Goal: Task Accomplishment & Management: Manage account settings

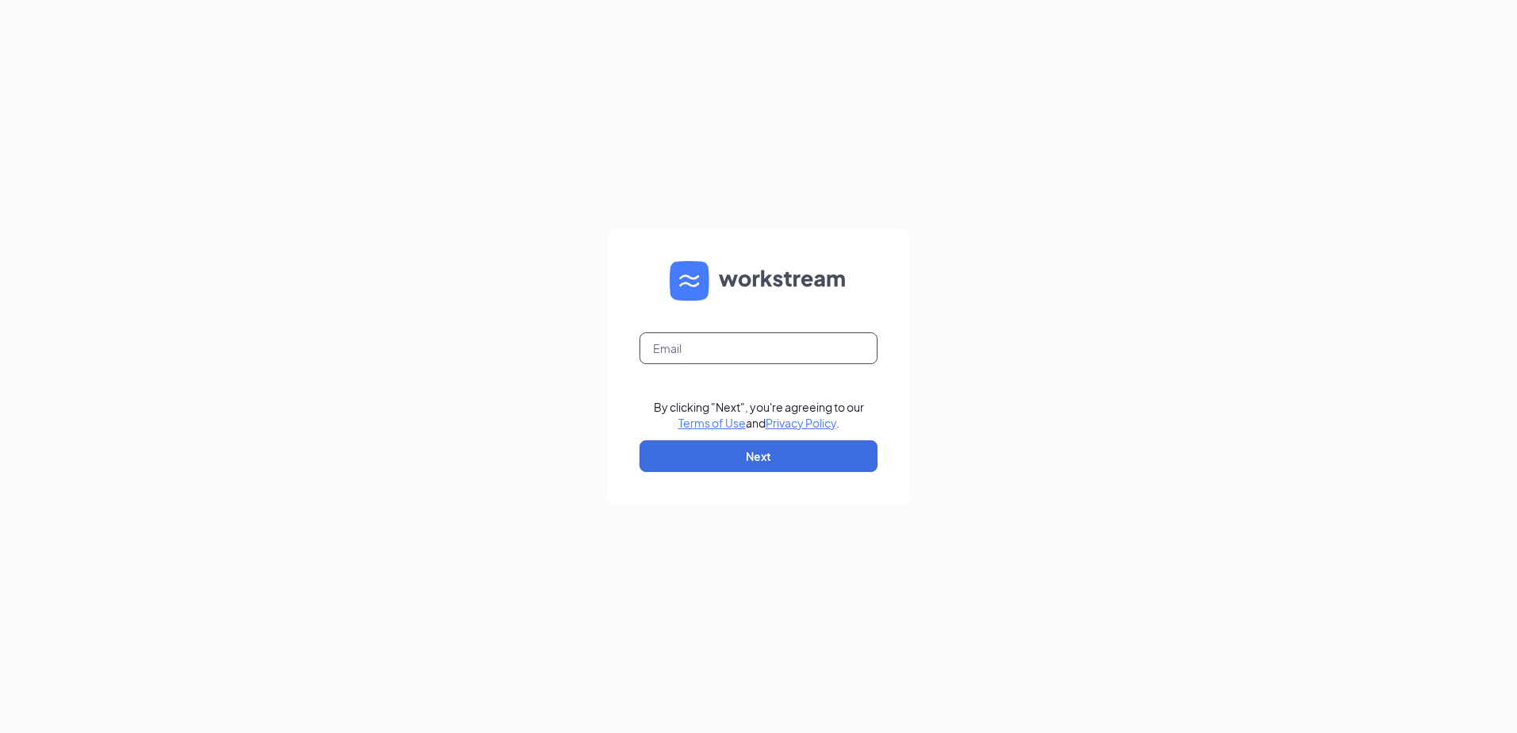
click at [758, 348] on input "text" at bounding box center [759, 348] width 238 height 32
type input "fg1359@lifesfood.net"
click at [744, 464] on button "Next" at bounding box center [759, 456] width 238 height 32
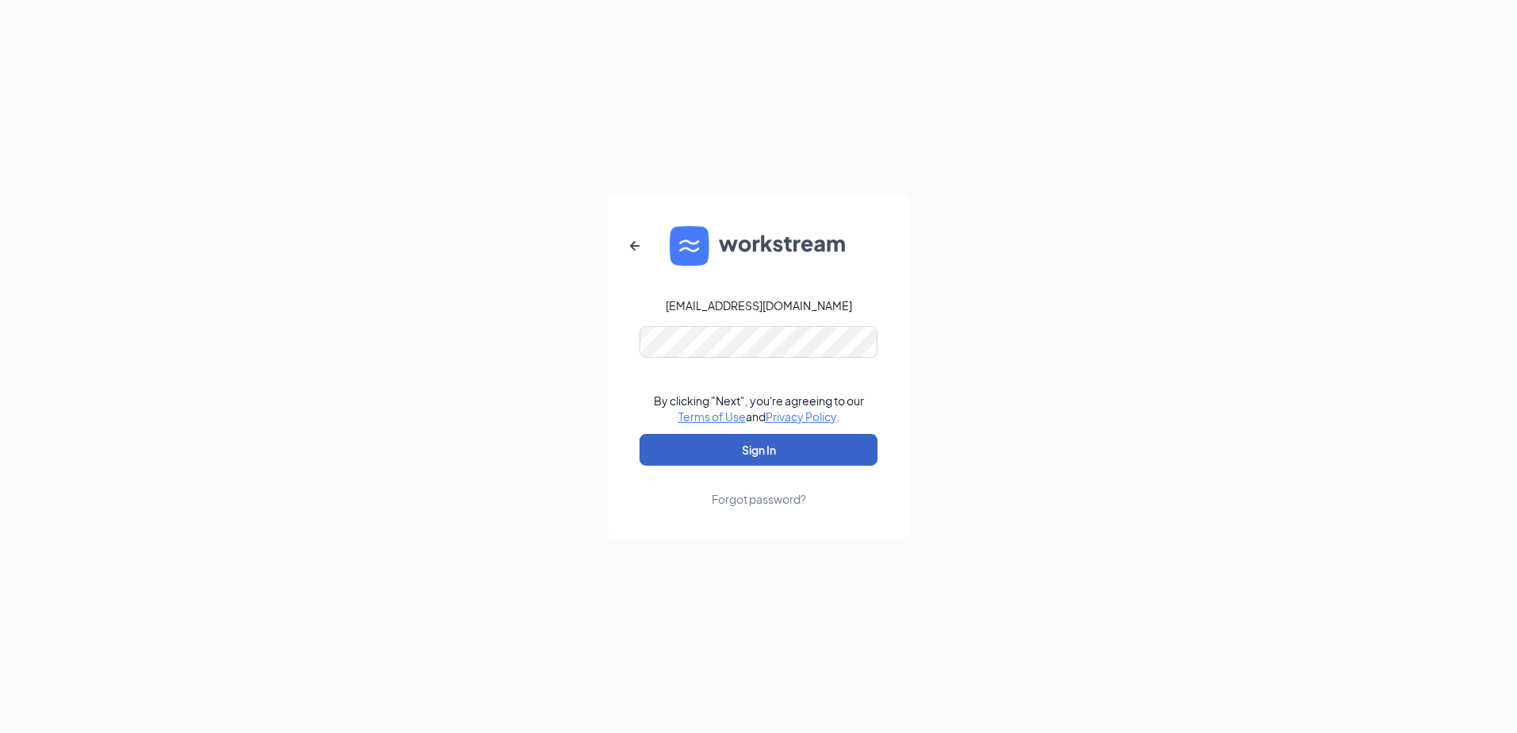
click at [744, 448] on button "Sign In" at bounding box center [759, 450] width 238 height 32
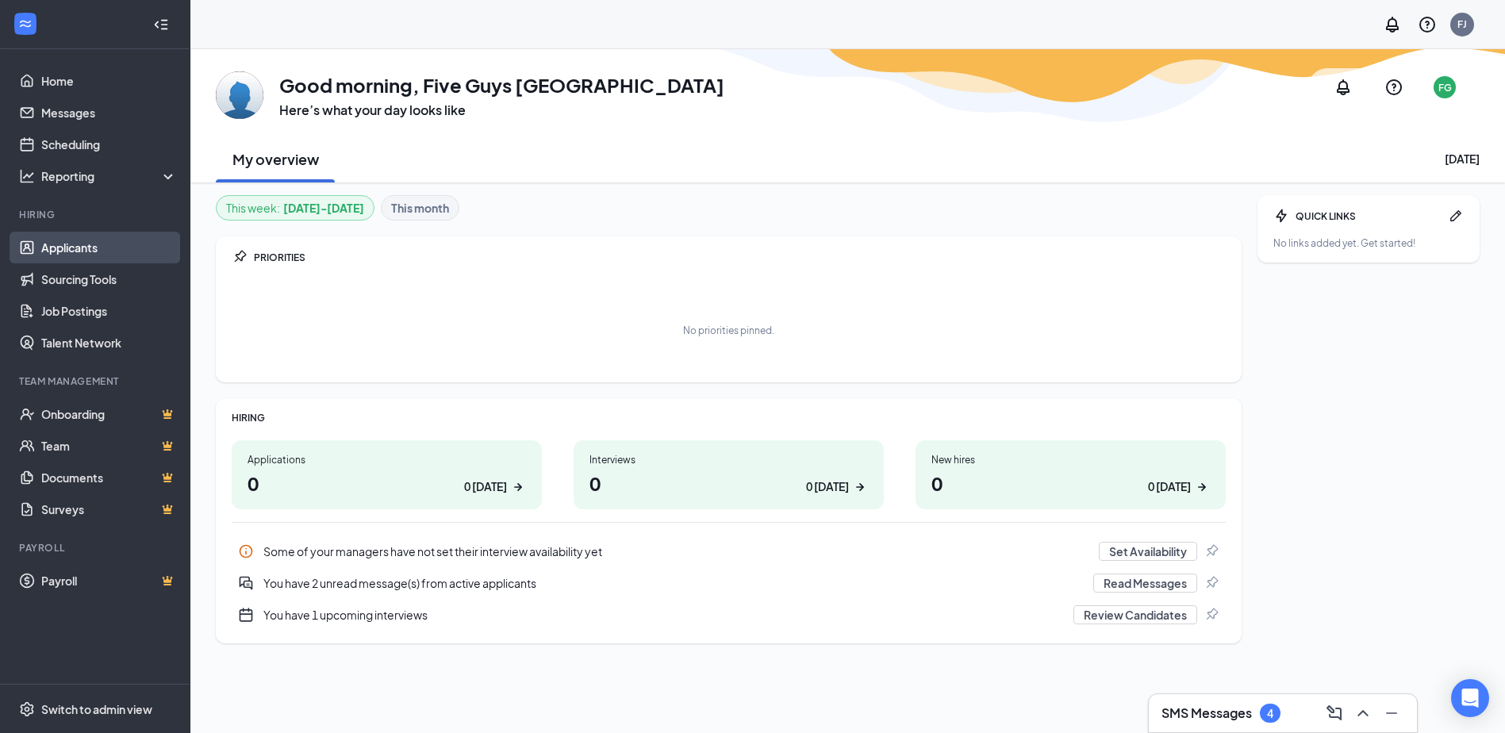
click at [69, 248] on link "Applicants" at bounding box center [109, 248] width 136 height 32
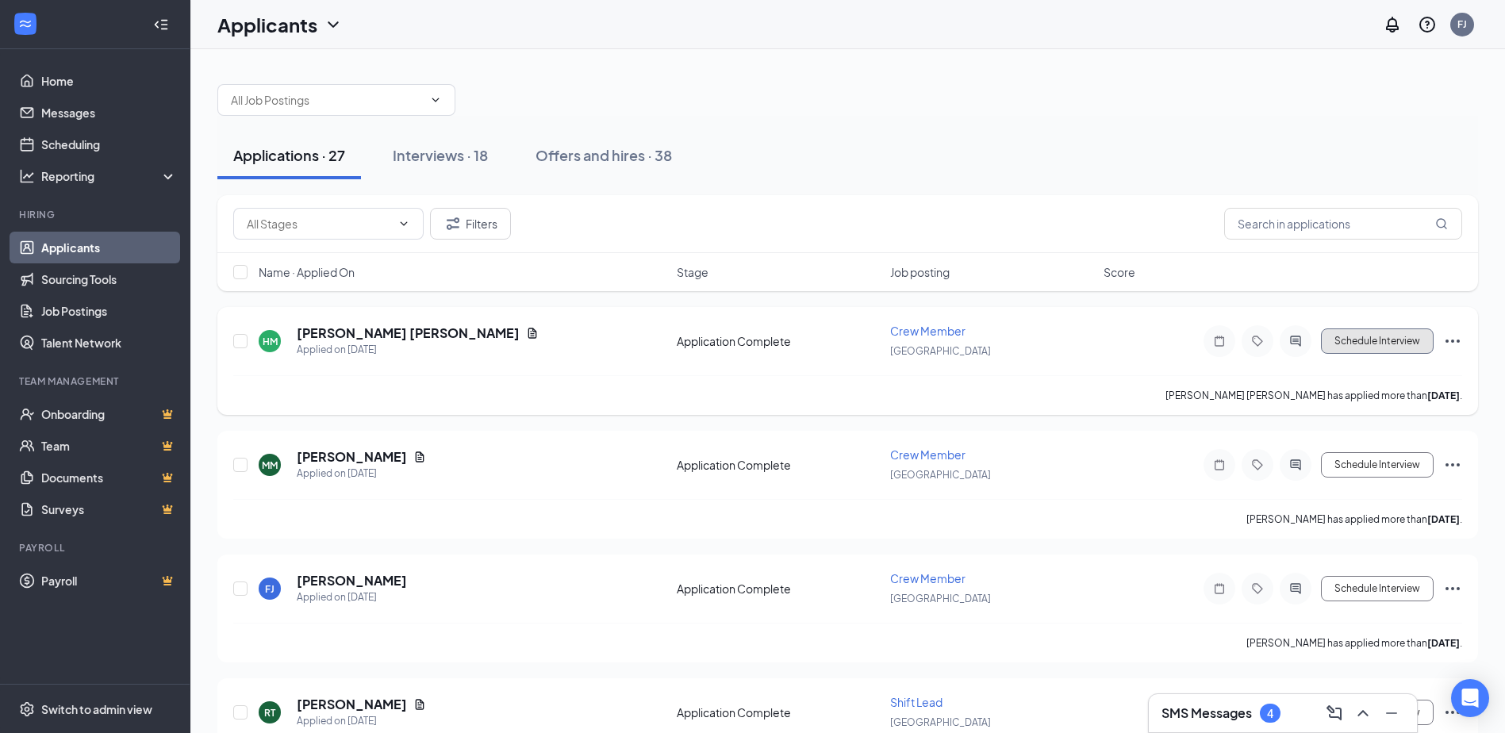
click at [1390, 349] on button "Schedule Interview" at bounding box center [1377, 341] width 113 height 25
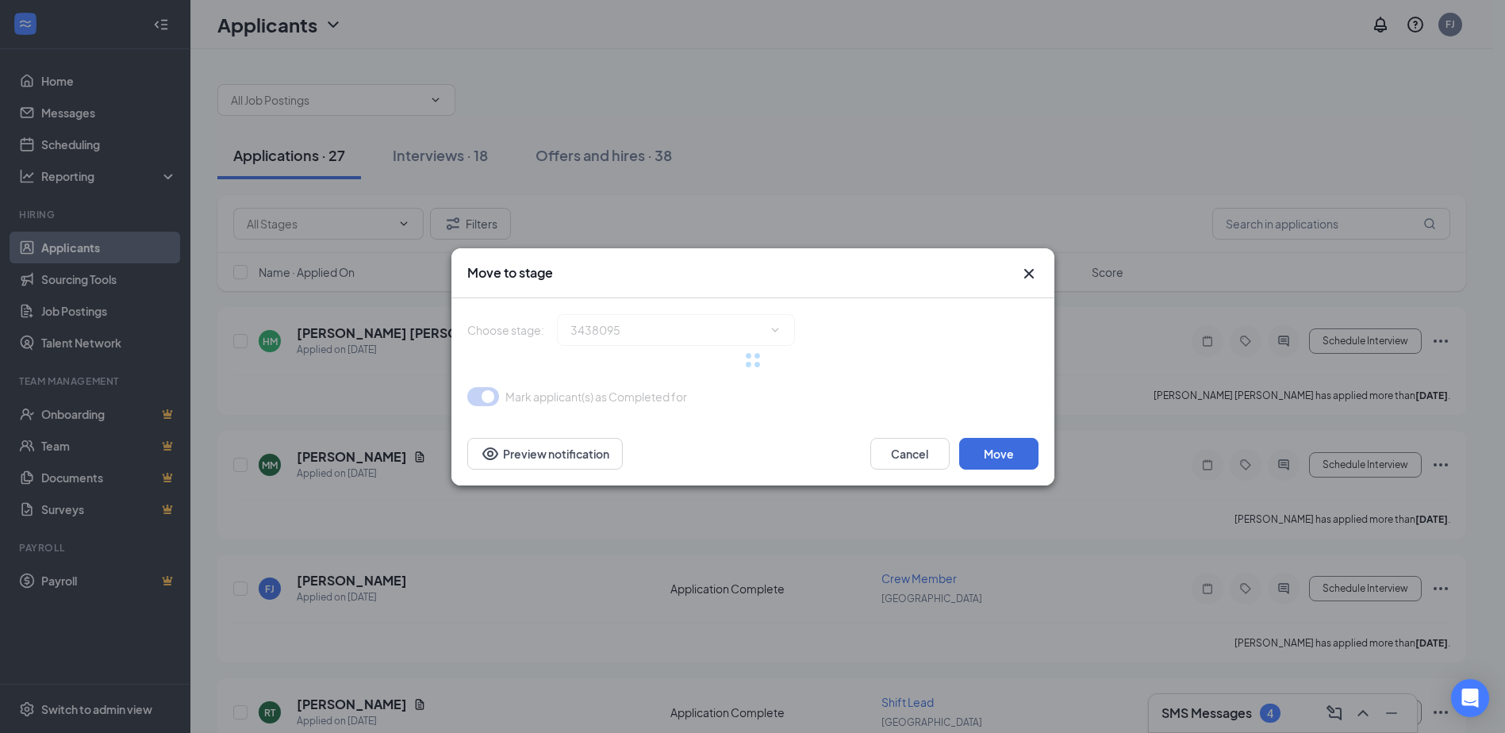
type input "Onsite Interview (next stage)"
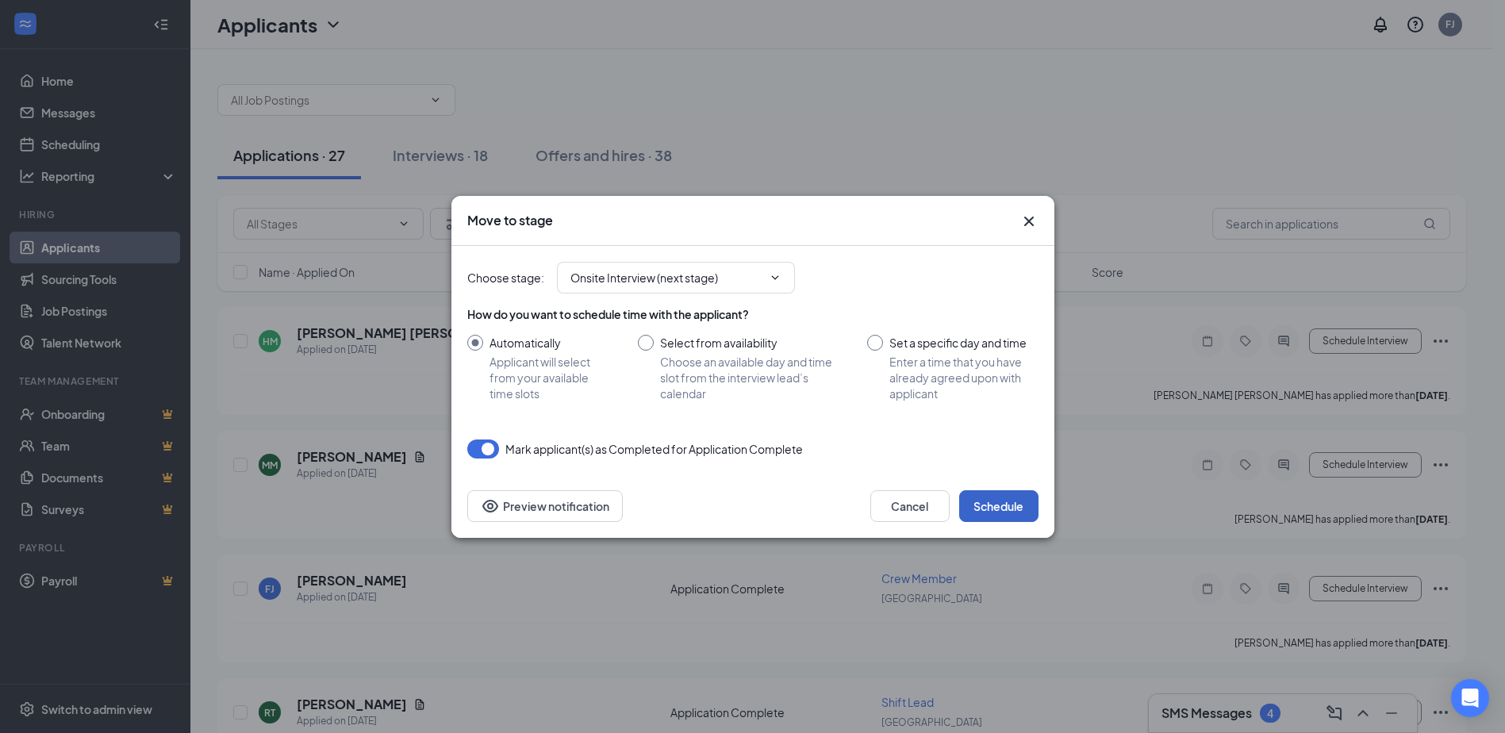
click at [985, 508] on button "Schedule" at bounding box center [998, 506] width 79 height 32
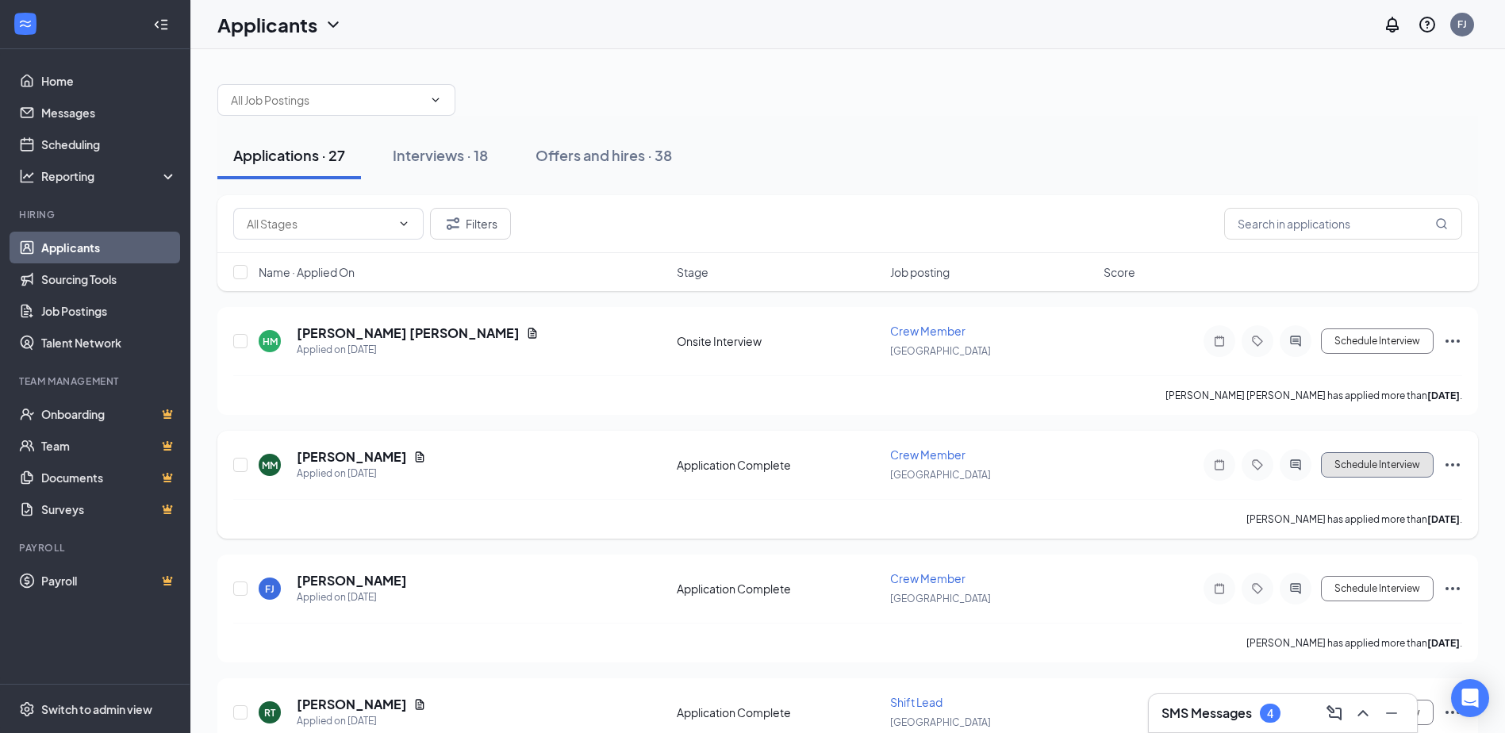
click at [1358, 463] on button "Schedule Interview" at bounding box center [1377, 464] width 113 height 25
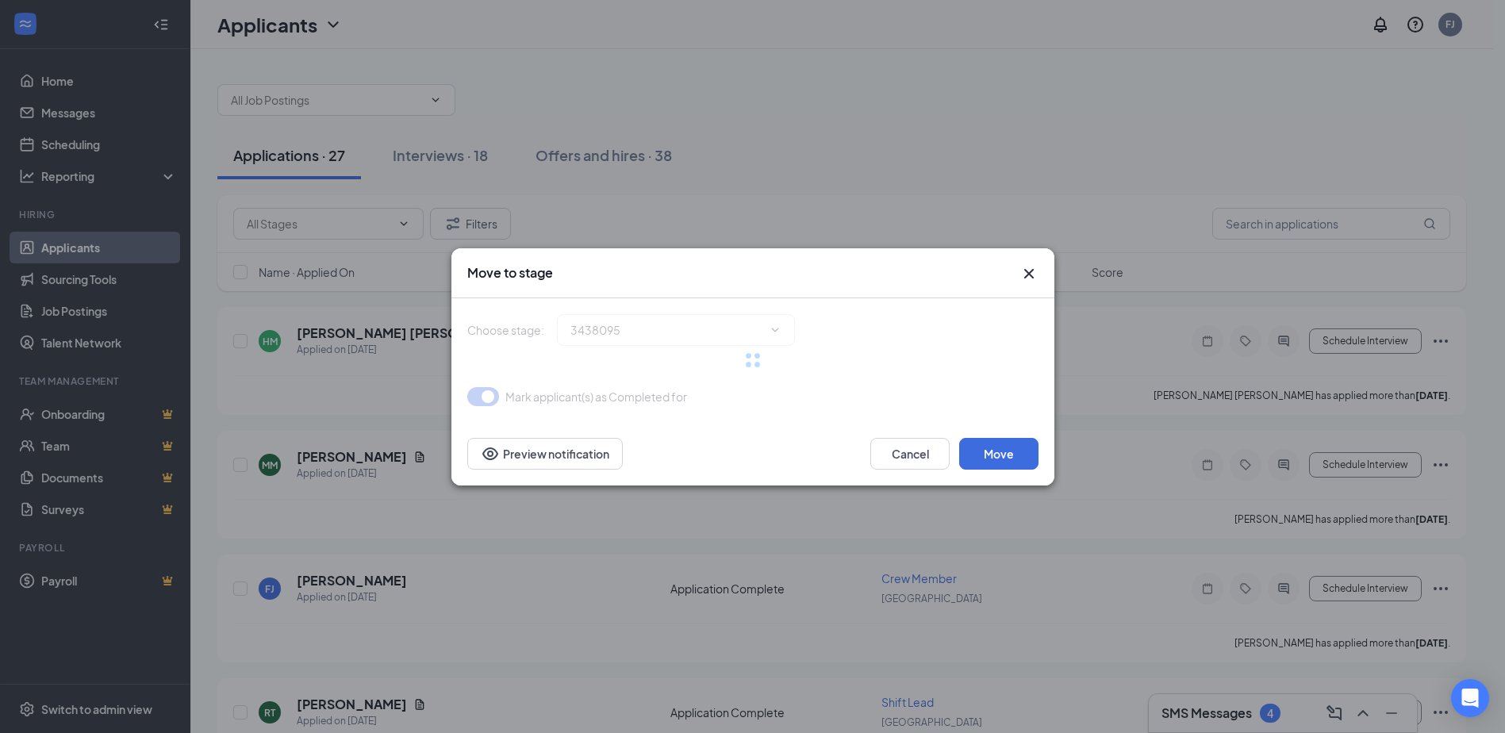
type input "Onsite Interview (next stage)"
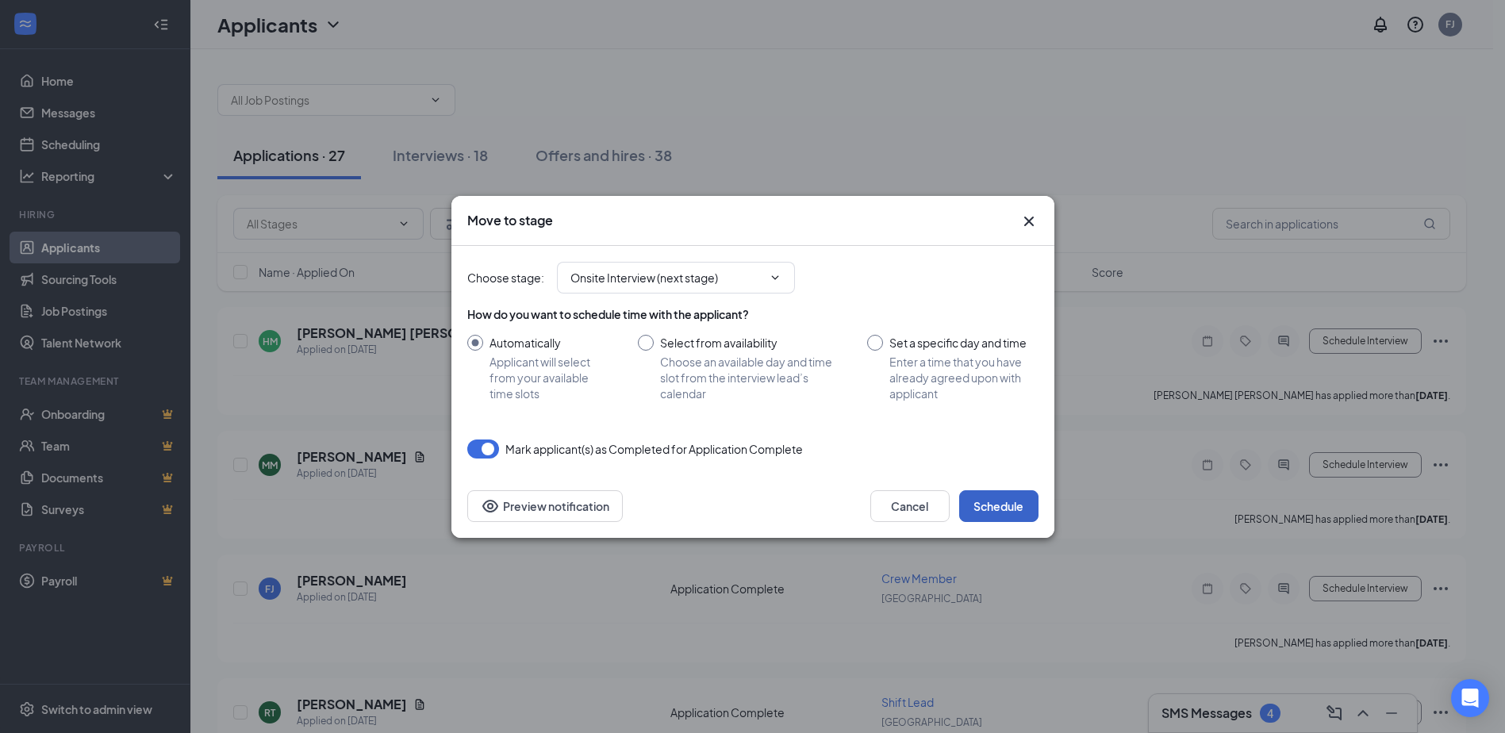
click at [998, 508] on button "Schedule" at bounding box center [998, 506] width 79 height 32
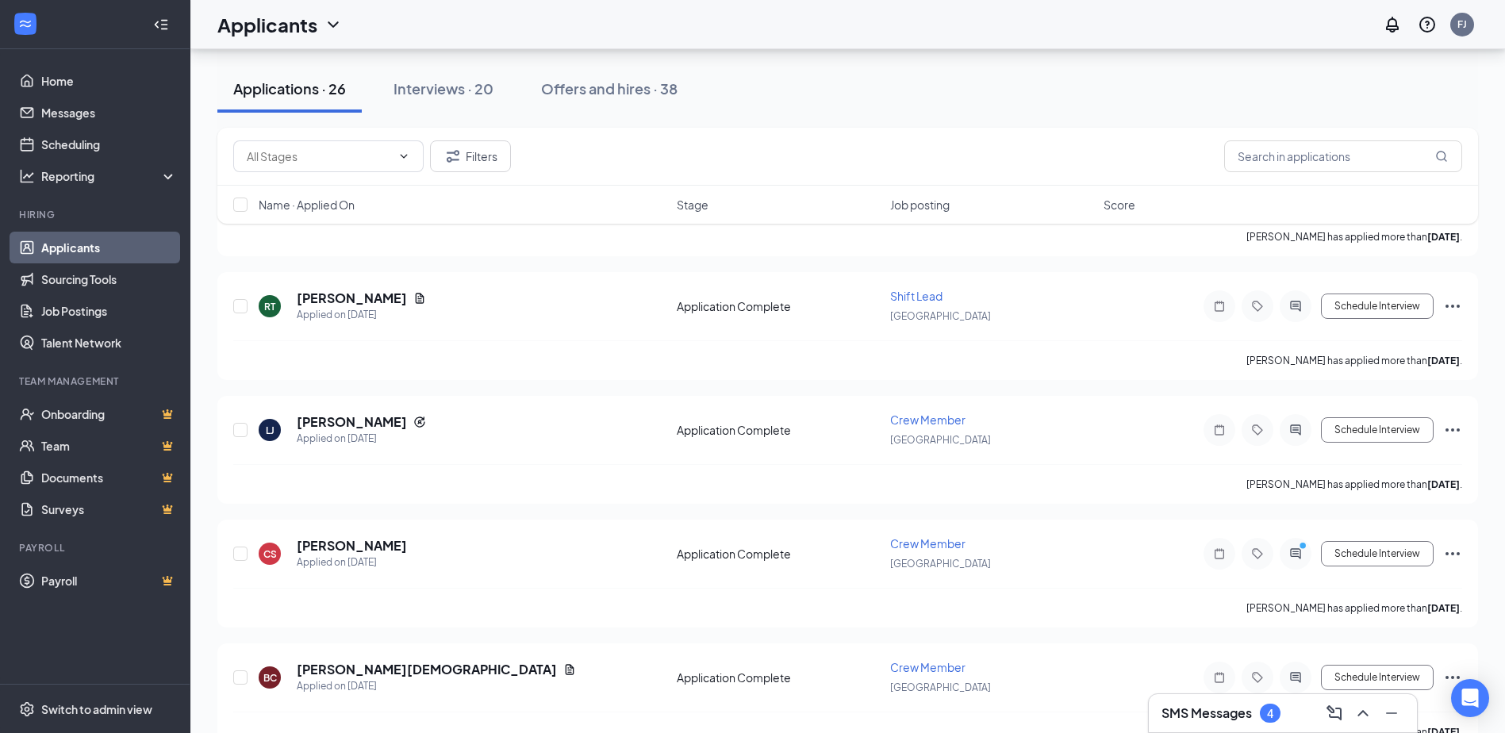
scroll to position [238, 0]
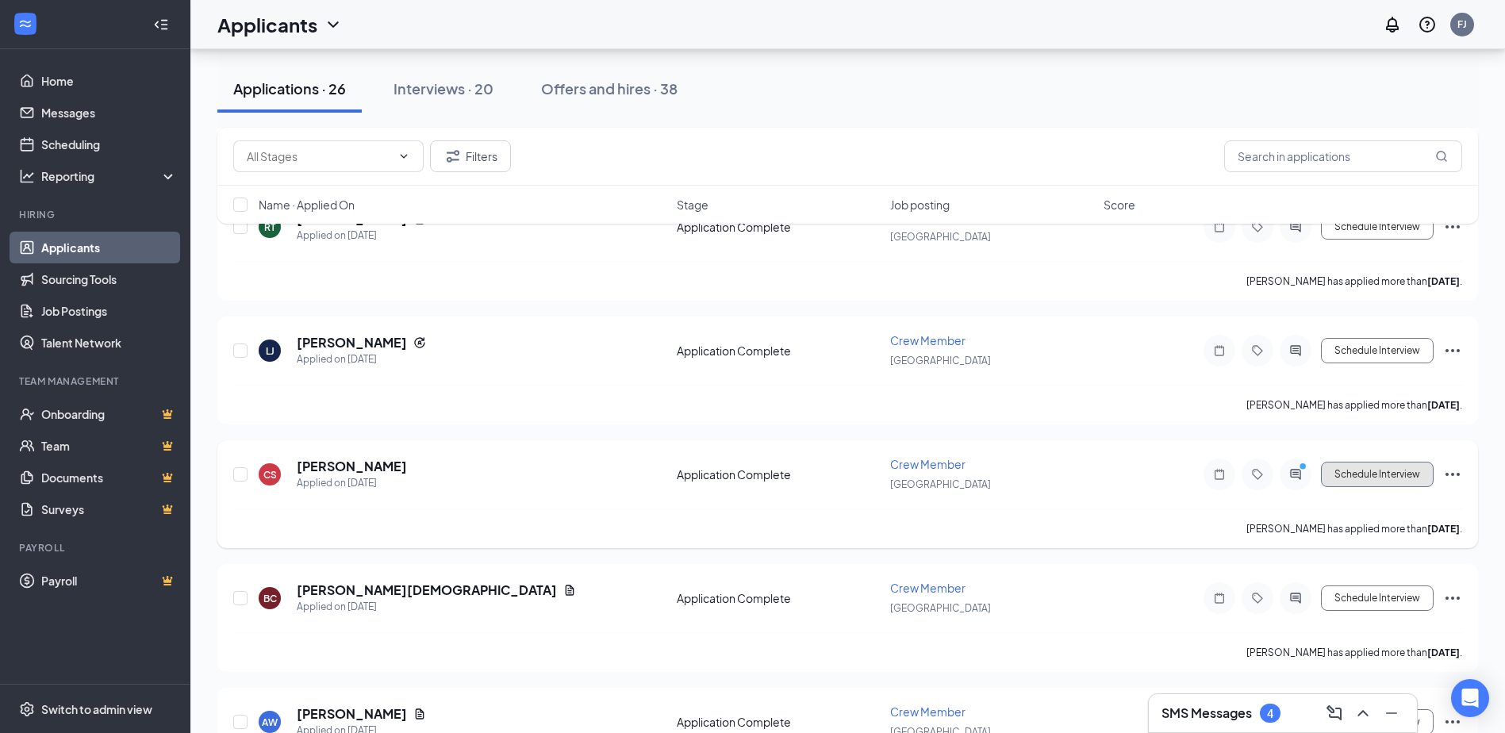
click at [1367, 467] on button "Schedule Interview" at bounding box center [1377, 474] width 113 height 25
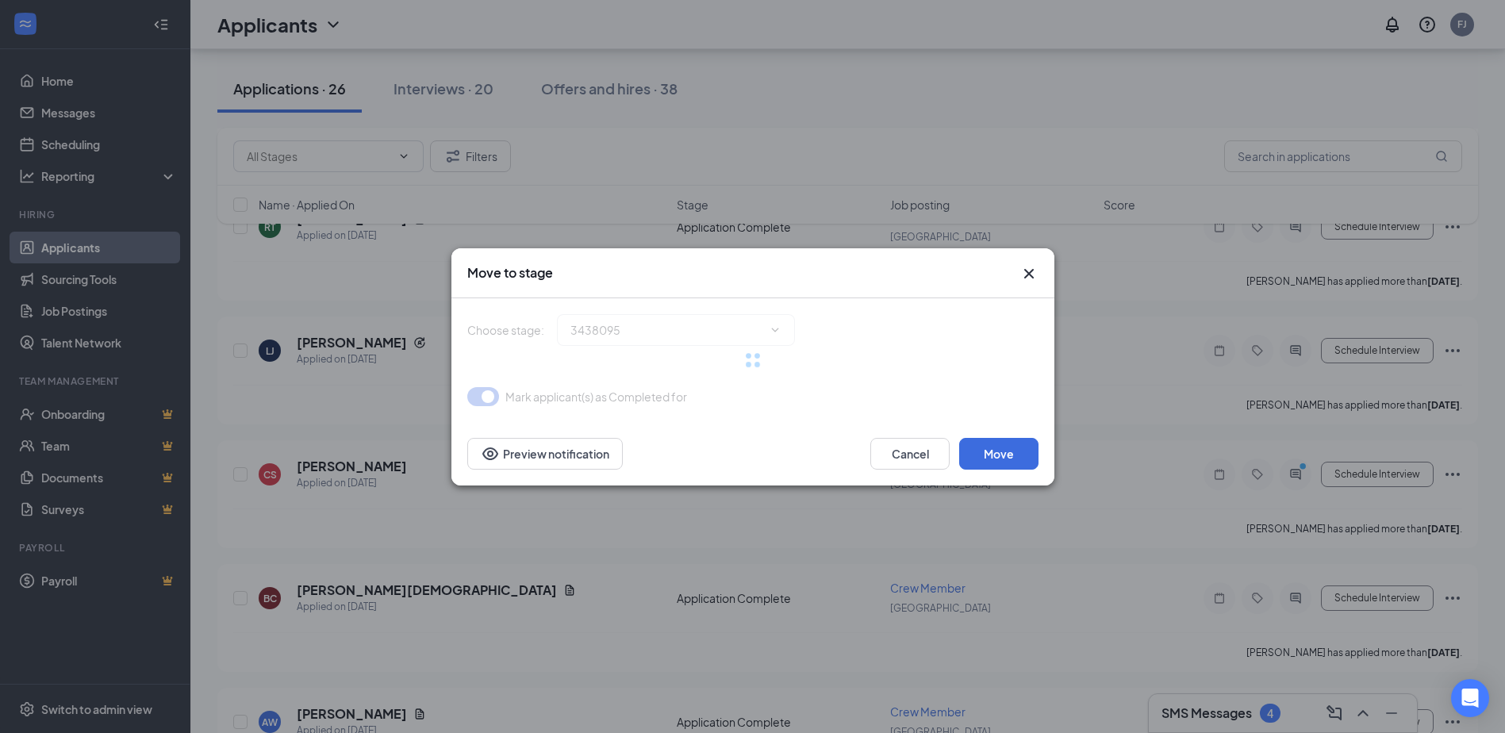
type input "Onsite Interview (next stage)"
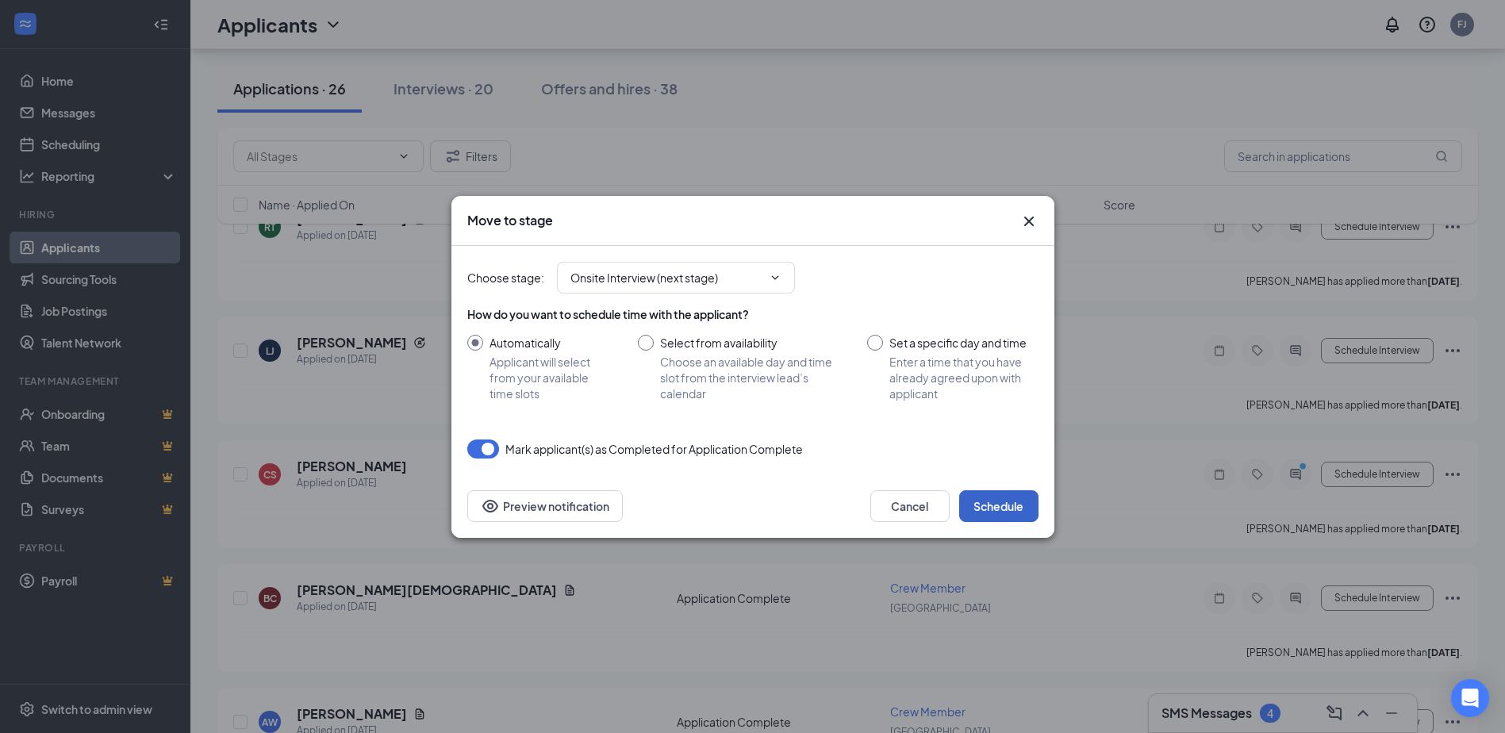
click at [1008, 514] on button "Schedule" at bounding box center [998, 506] width 79 height 32
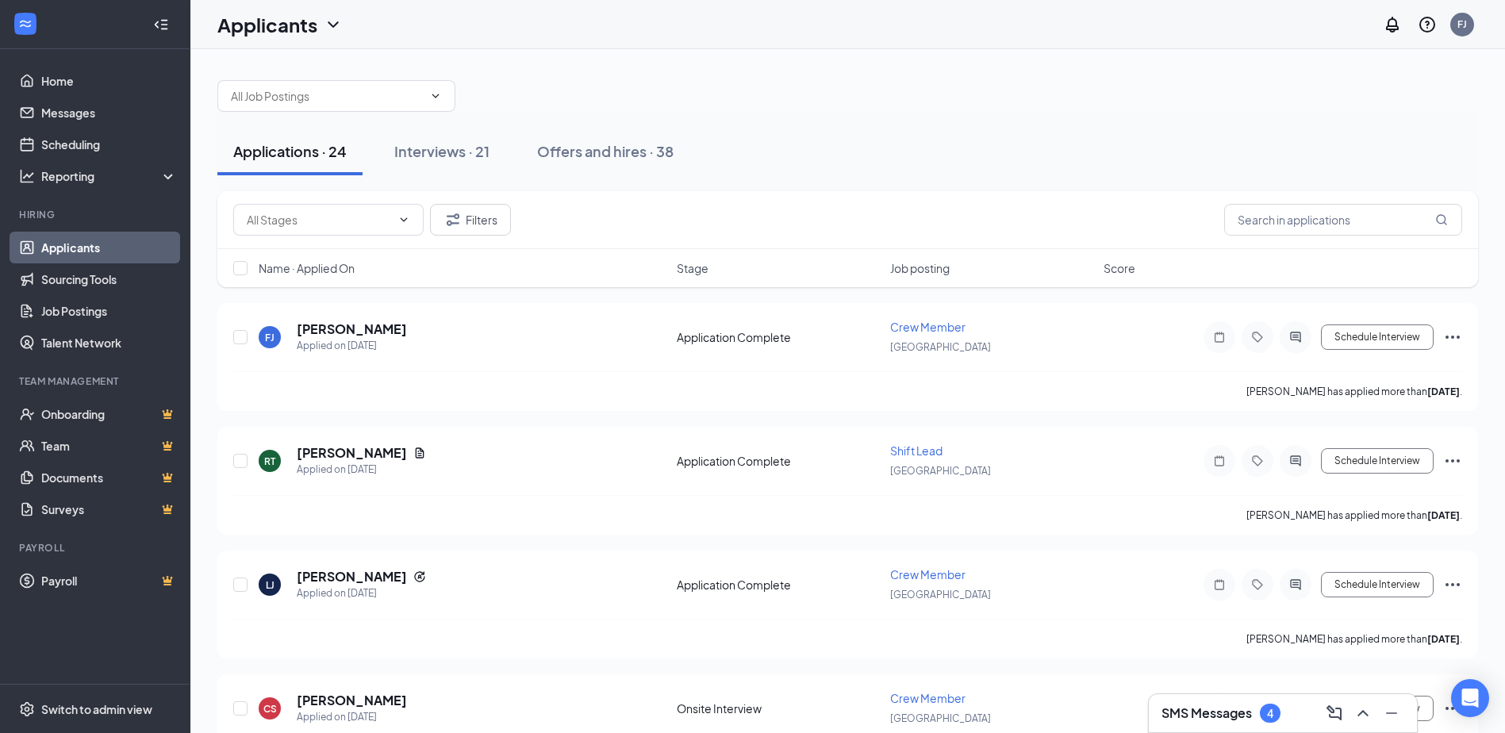
scroll to position [0, 0]
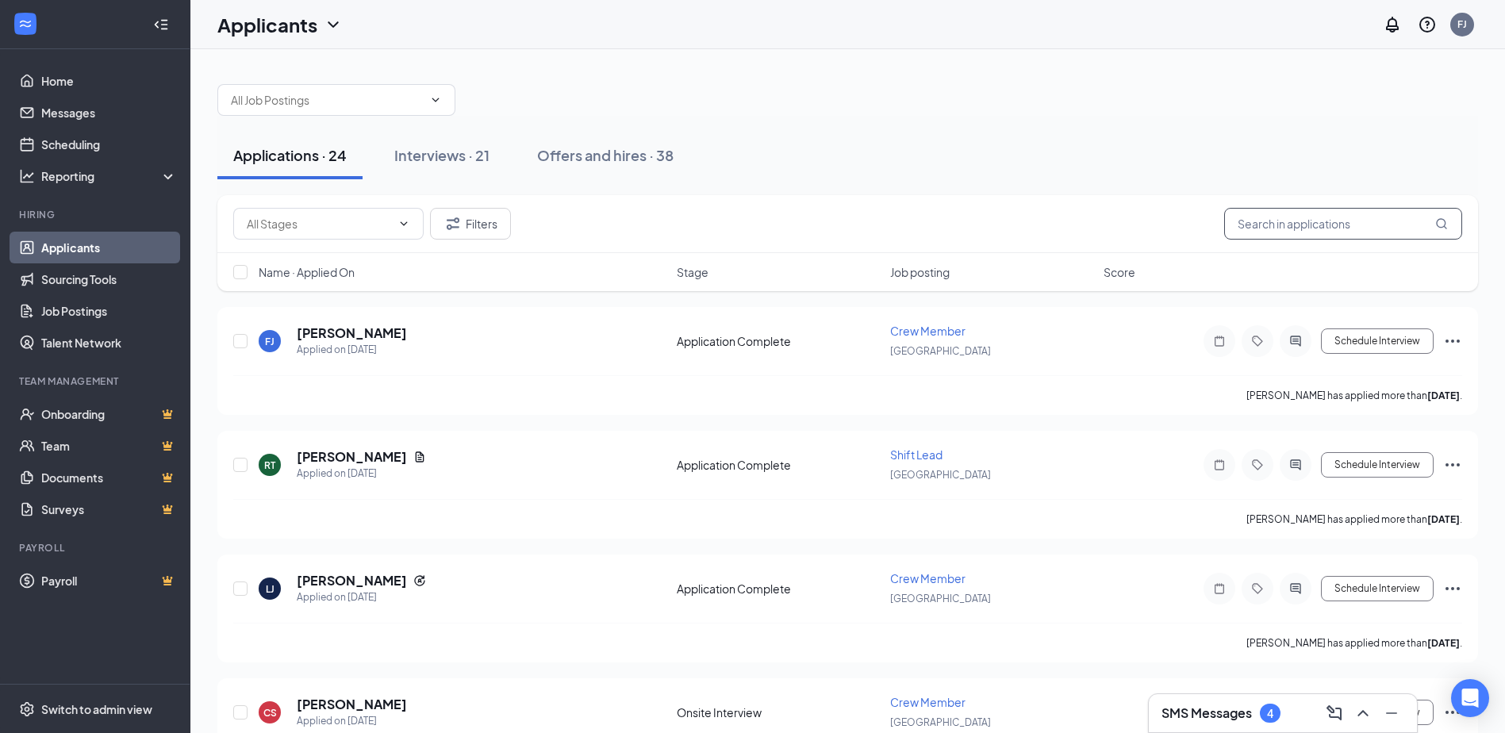
click at [1274, 232] on input "text" at bounding box center [1343, 224] width 238 height 32
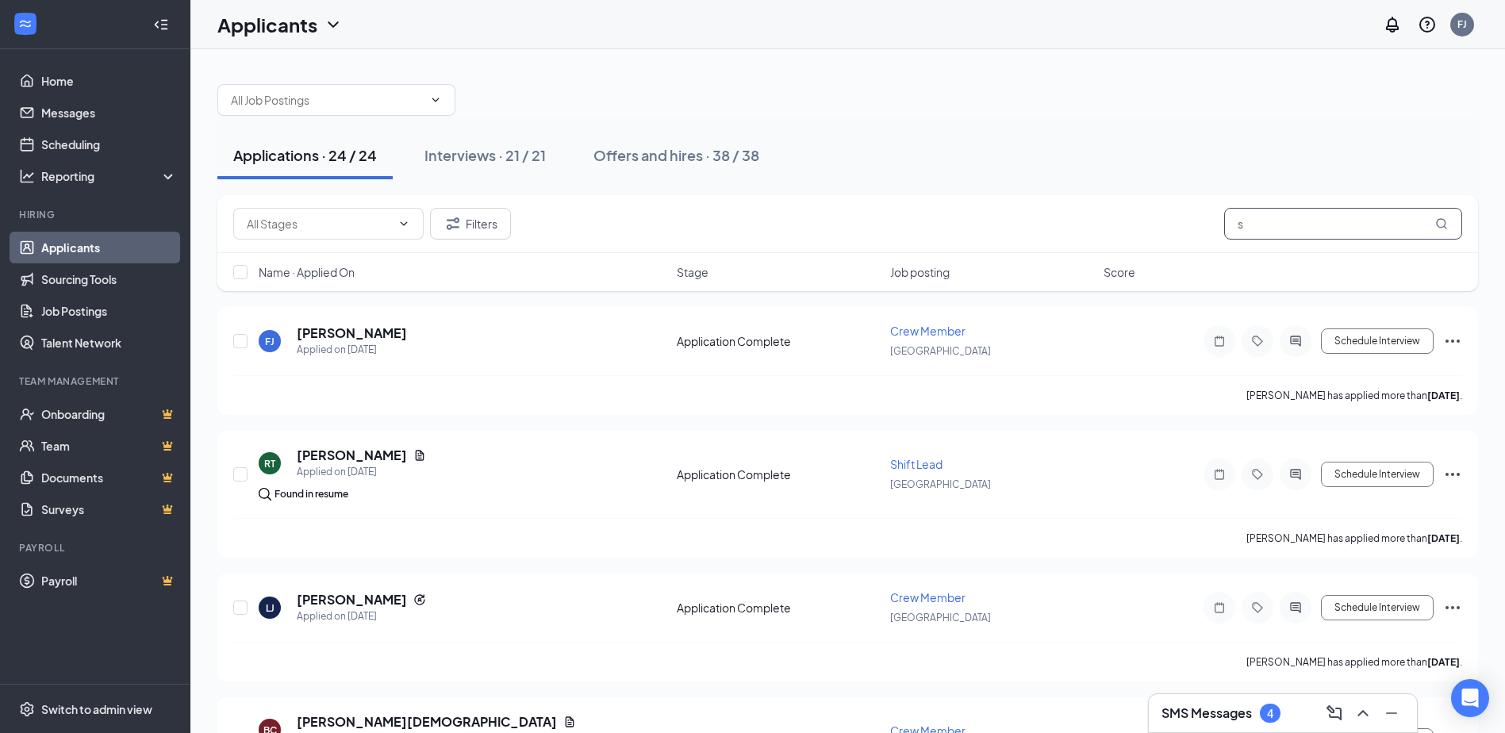
click at [1362, 229] on input "s" at bounding box center [1343, 224] width 238 height 32
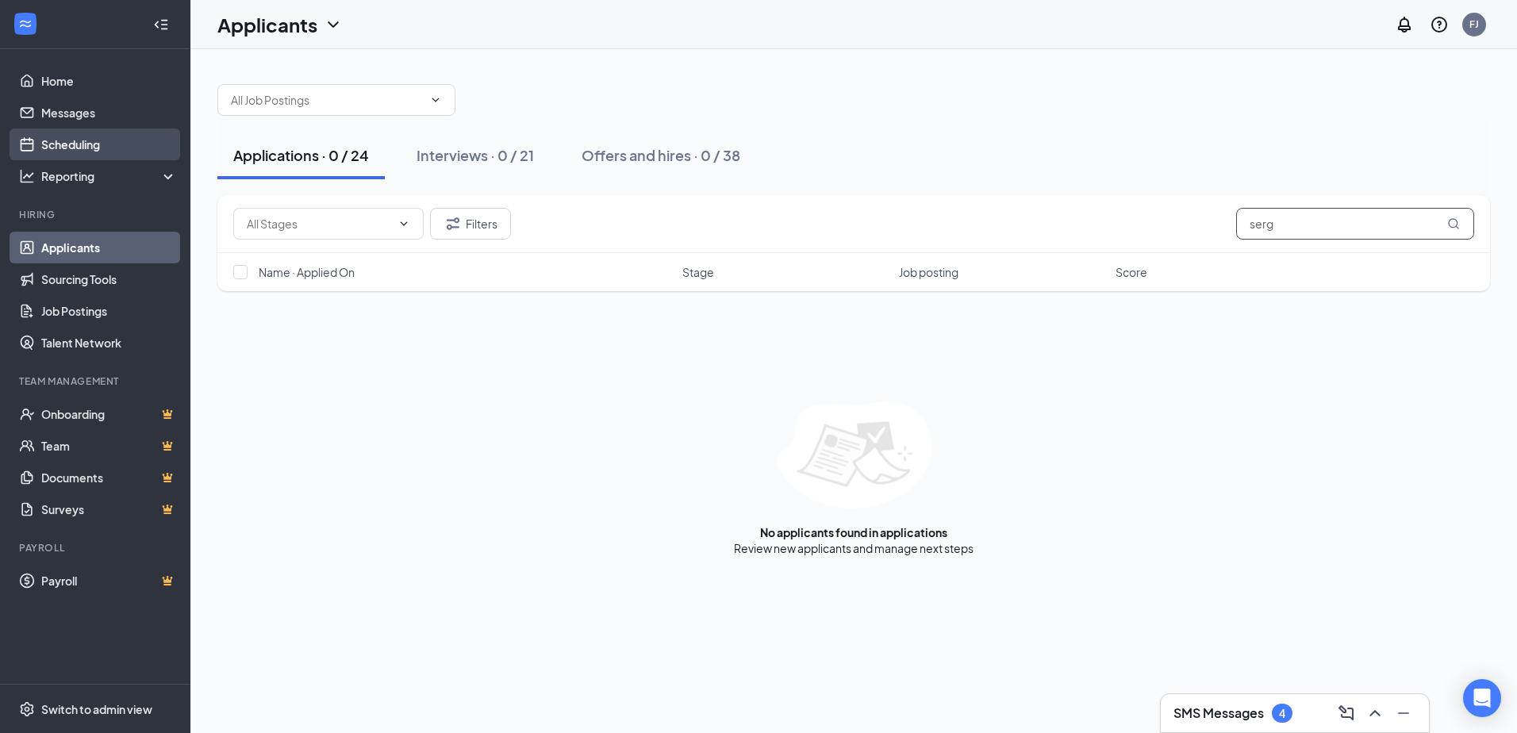
type input "serg"
click at [84, 148] on link "Scheduling" at bounding box center [109, 145] width 136 height 32
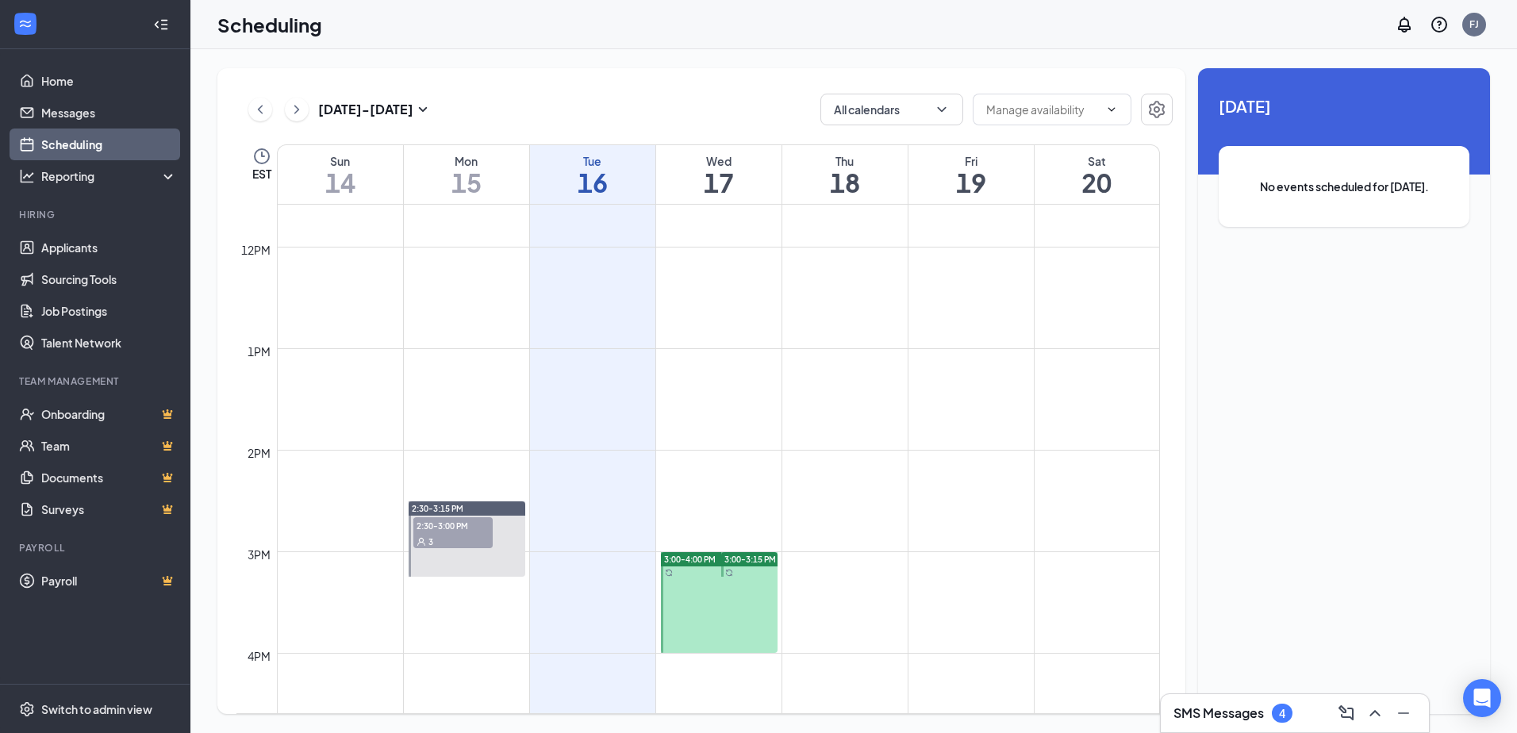
scroll to position [1335, 0]
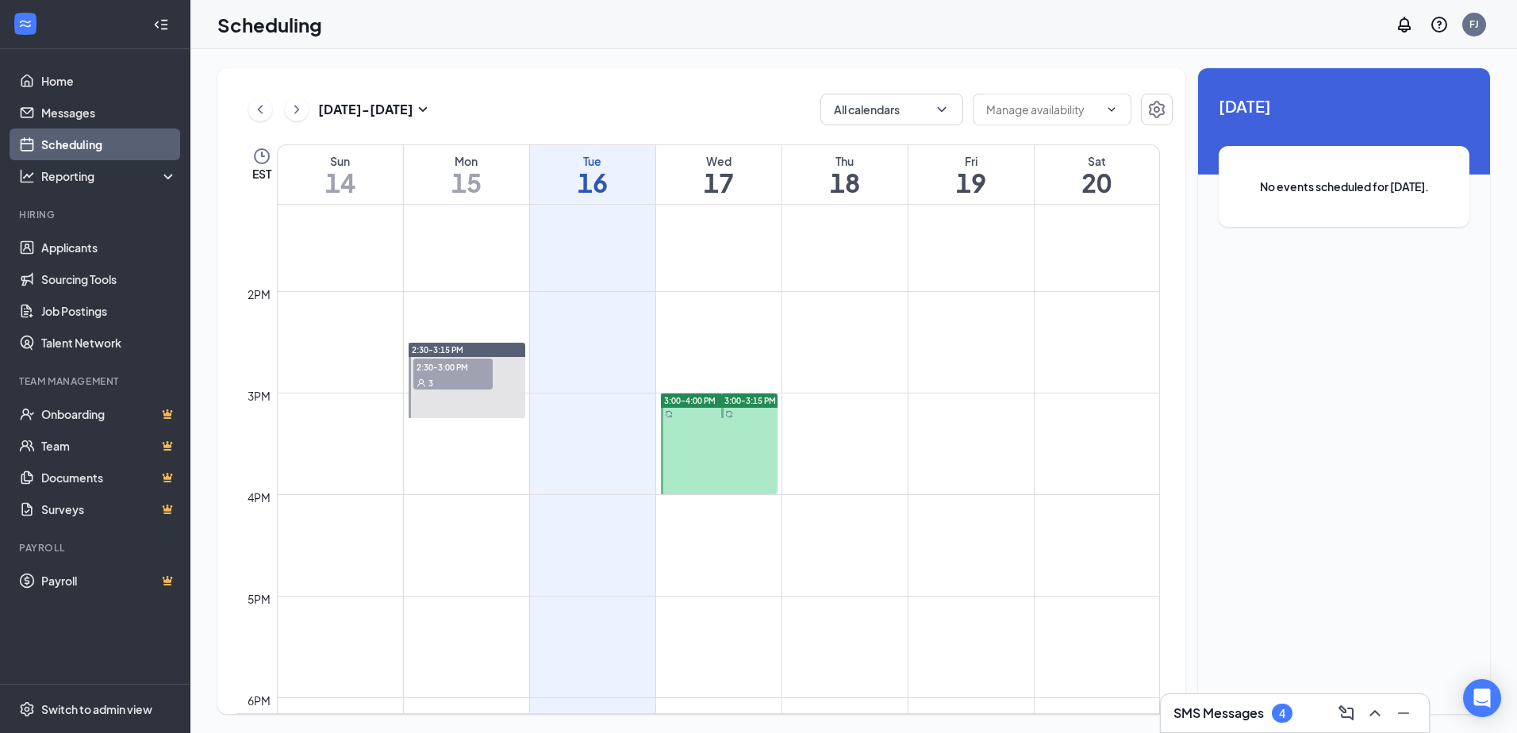
click at [444, 382] on div "3" at bounding box center [452, 383] width 79 height 16
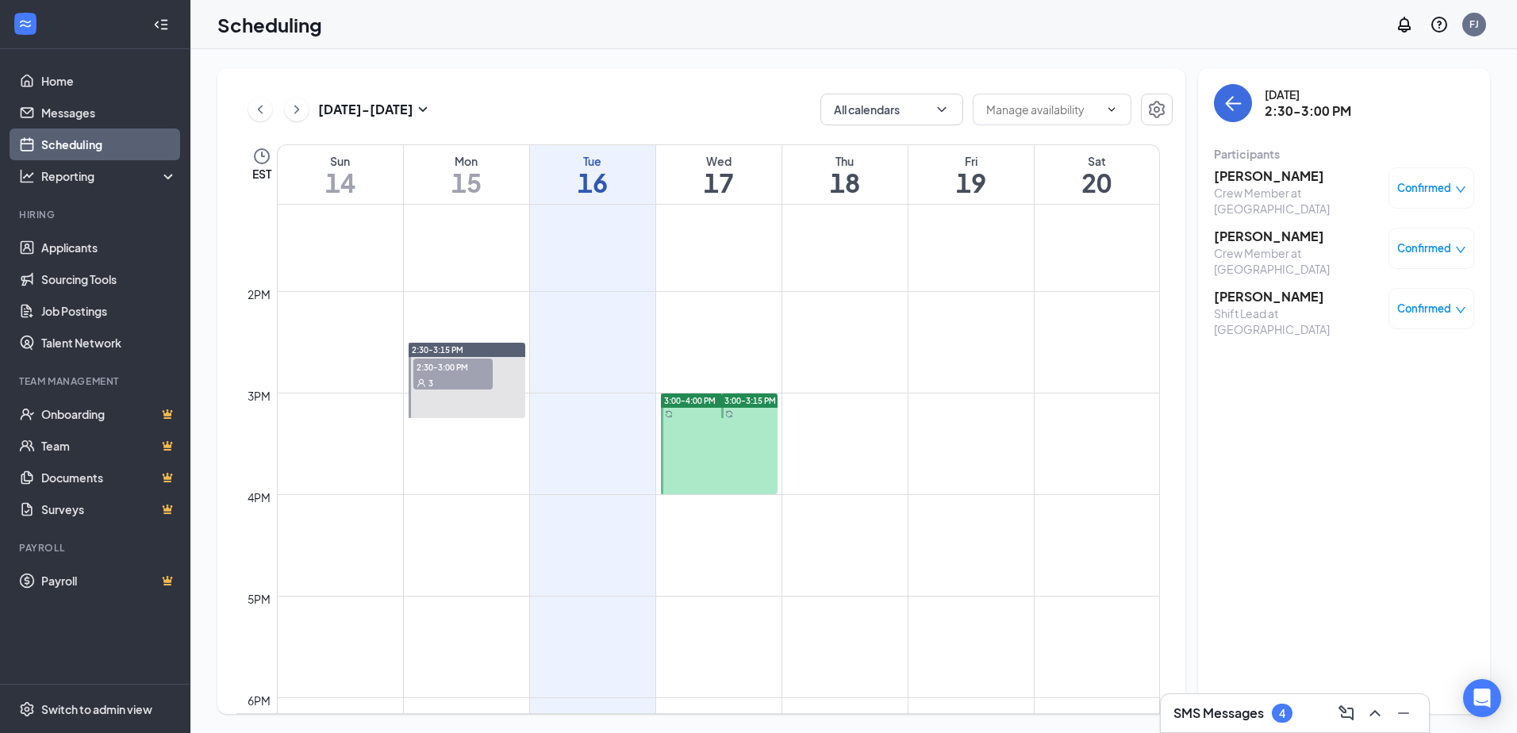
click at [1274, 228] on h3 "[PERSON_NAME]" at bounding box center [1297, 236] width 167 height 17
click at [1432, 246] on span "Confirmed" at bounding box center [1424, 248] width 54 height 16
click at [1403, 321] on span "Mark complete" at bounding box center [1380, 318] width 79 height 17
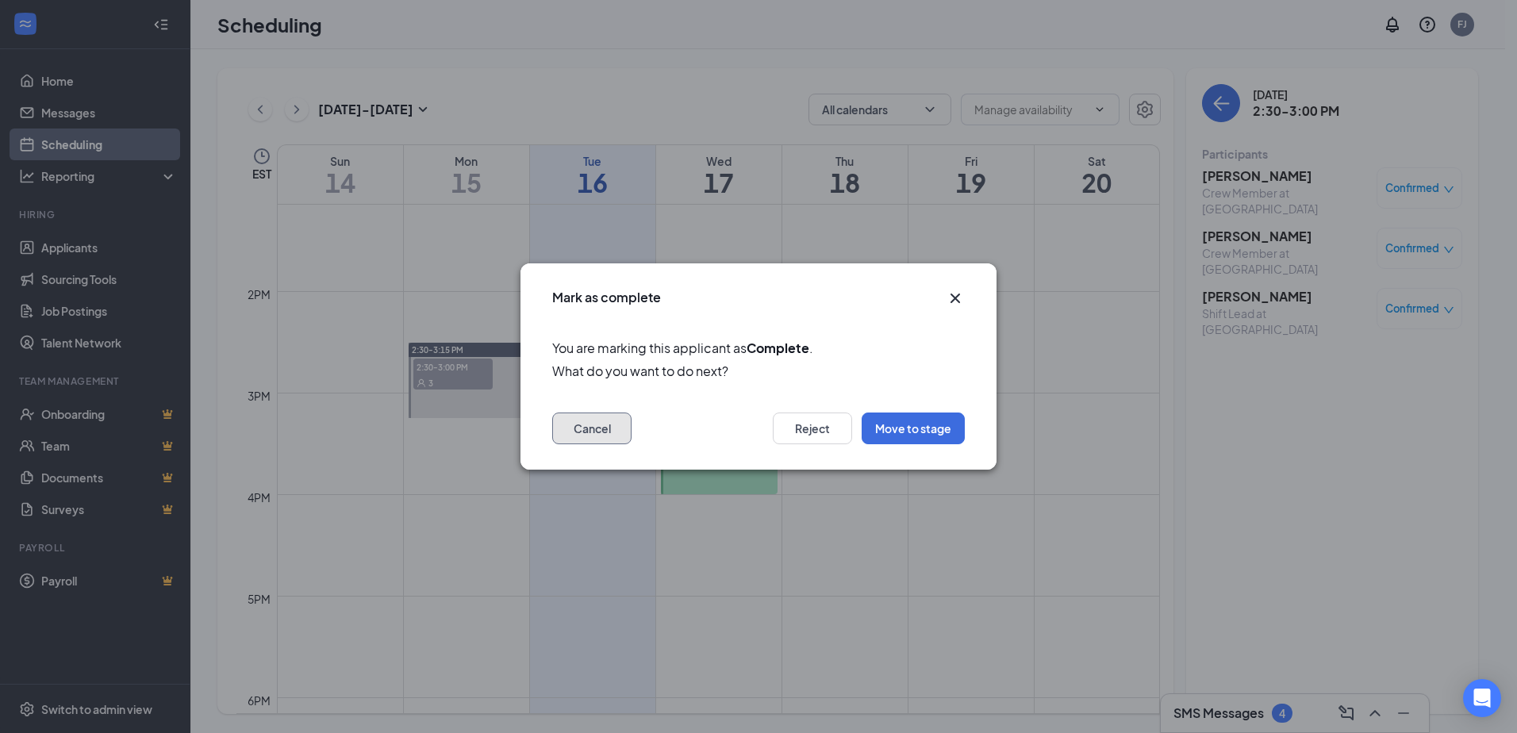
click at [609, 432] on button "Cancel" at bounding box center [591, 429] width 79 height 32
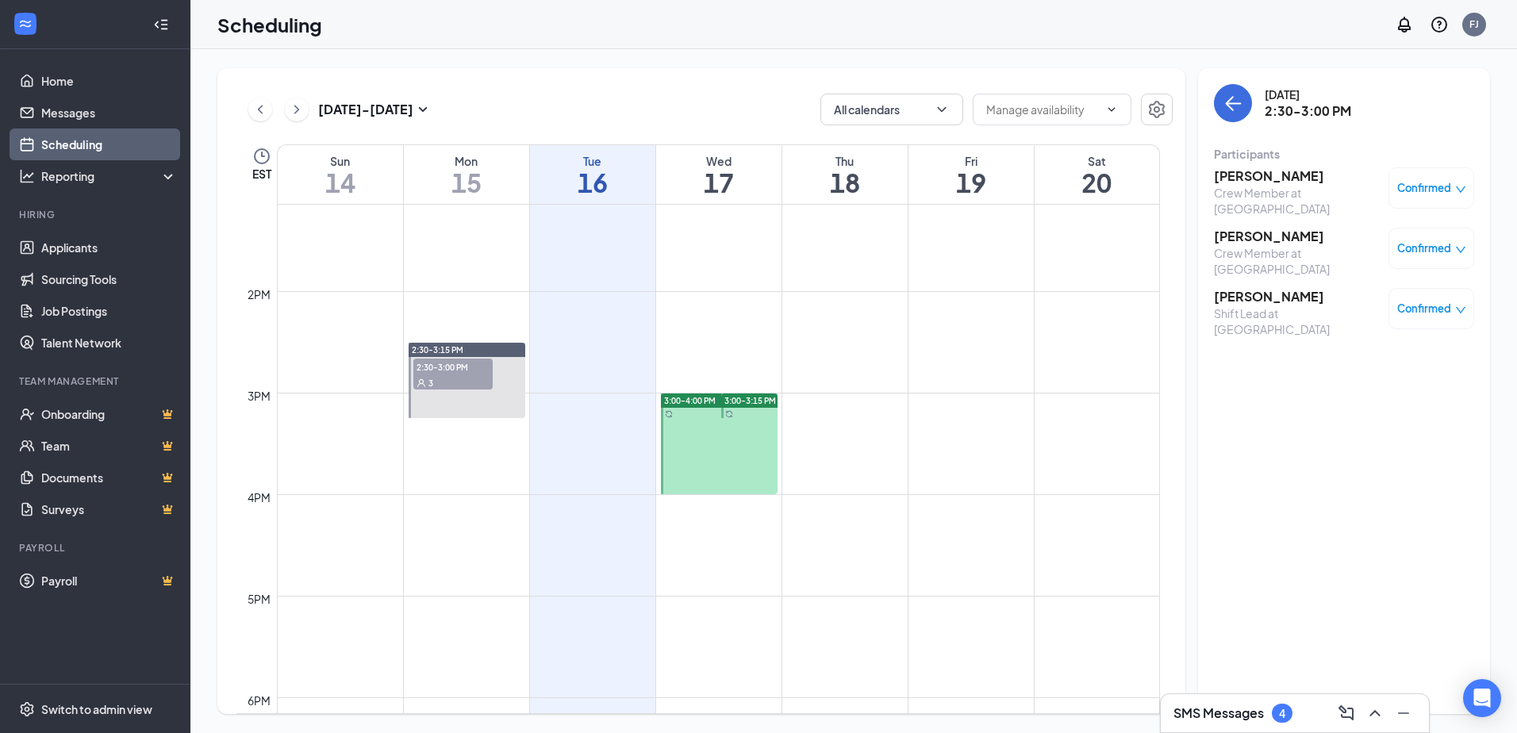
click at [1246, 228] on h3 "[PERSON_NAME]" at bounding box center [1297, 236] width 167 height 17
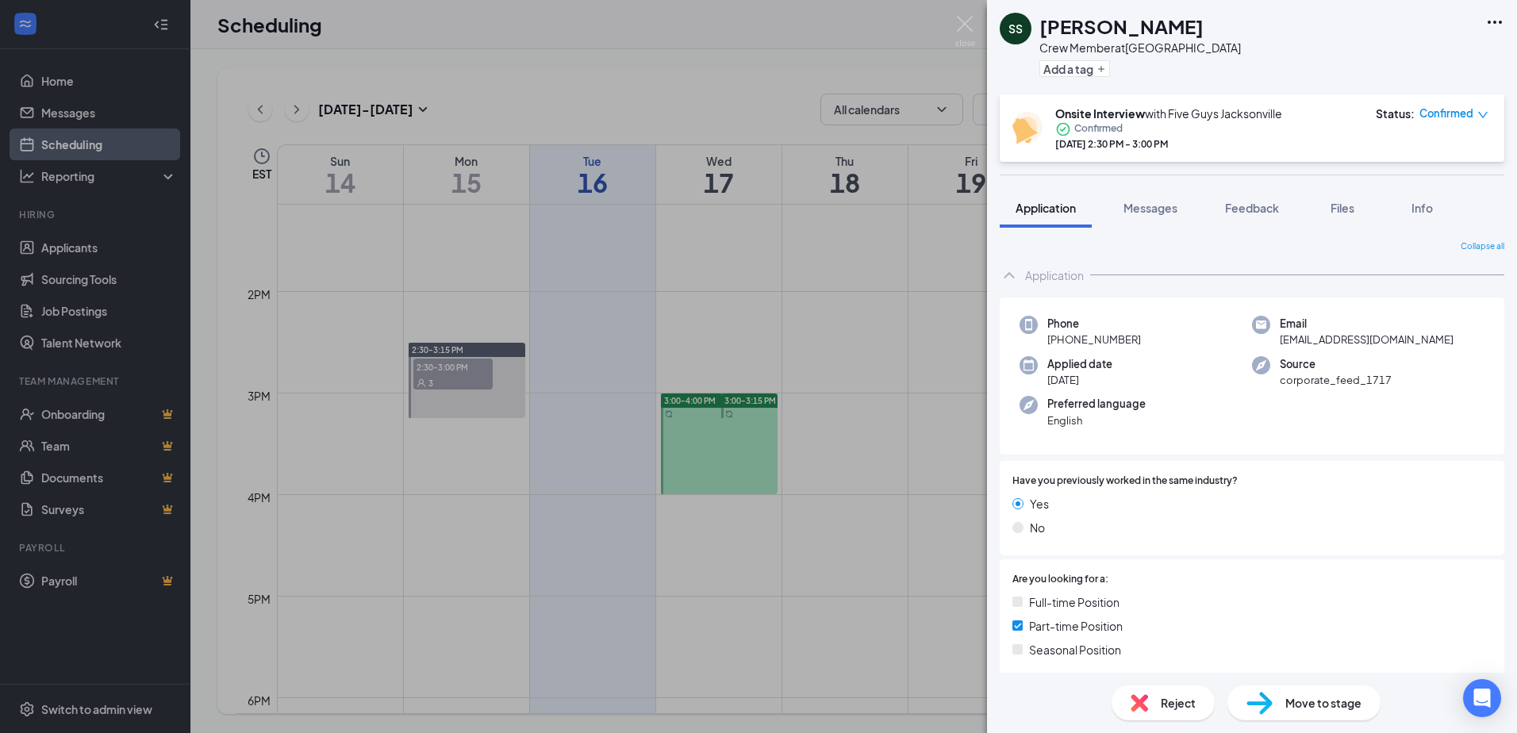
click at [892, 33] on div "SS [PERSON_NAME] Crew Member at [GEOGRAPHIC_DATA] Add a tag Onsite Interview wi…" at bounding box center [758, 366] width 1517 height 733
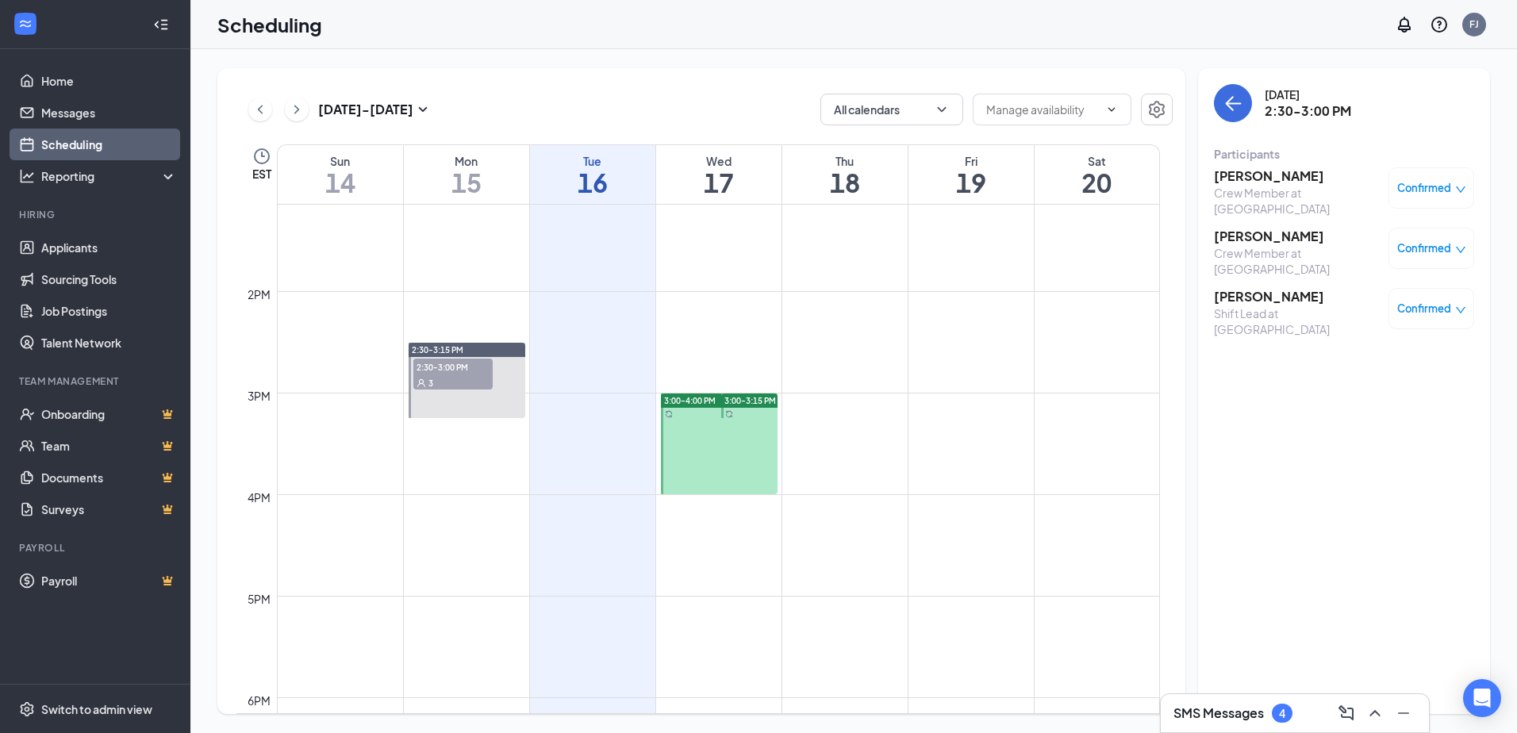
click at [703, 436] on div at bounding box center [719, 444] width 117 height 101
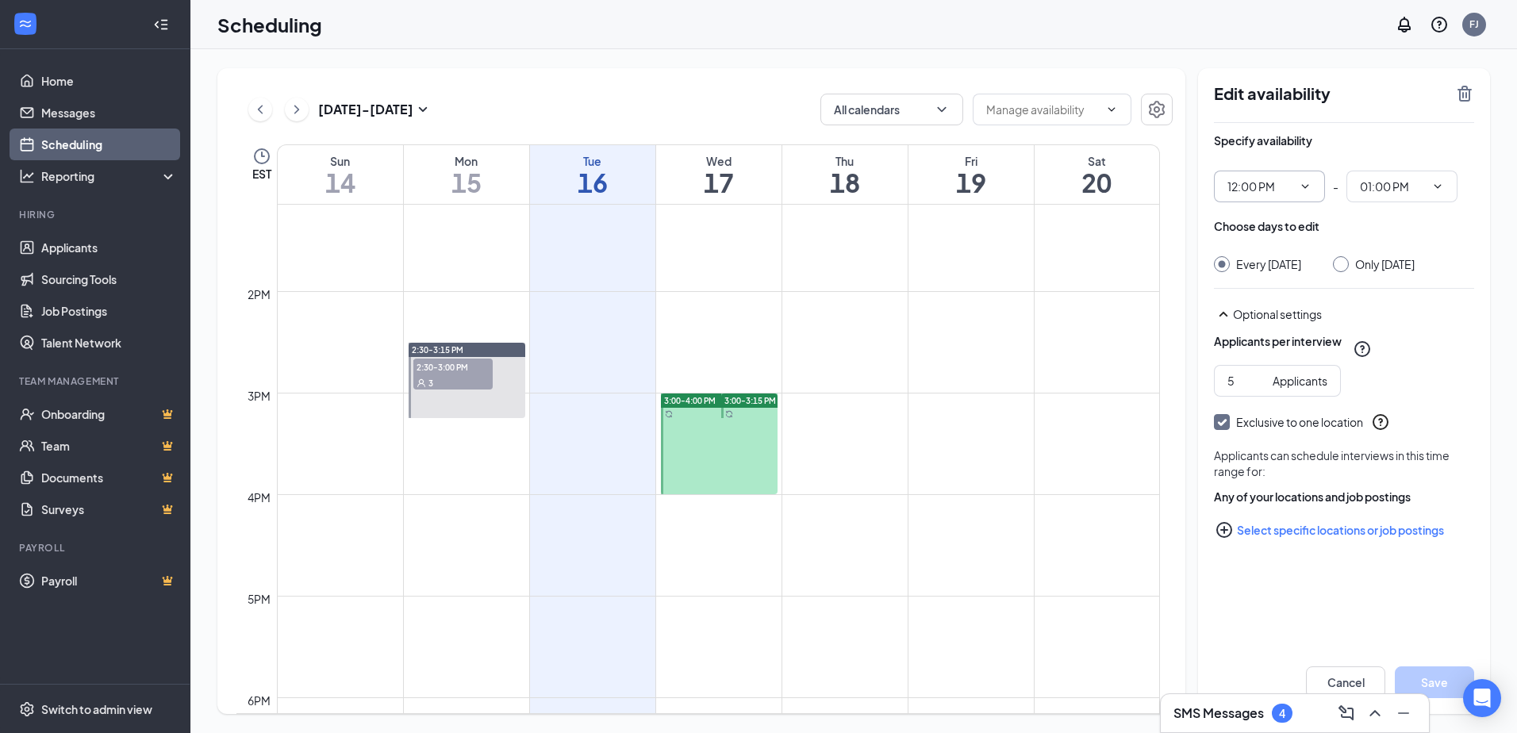
click at [1302, 193] on span "12:00 PM" at bounding box center [1269, 187] width 111 height 32
click at [1309, 187] on icon "ChevronDown" at bounding box center [1305, 186] width 13 height 13
click at [1259, 184] on input "12:00 PM" at bounding box center [1260, 186] width 65 height 17
click at [1285, 322] on div "01:45 PM" at bounding box center [1263, 319] width 47 height 17
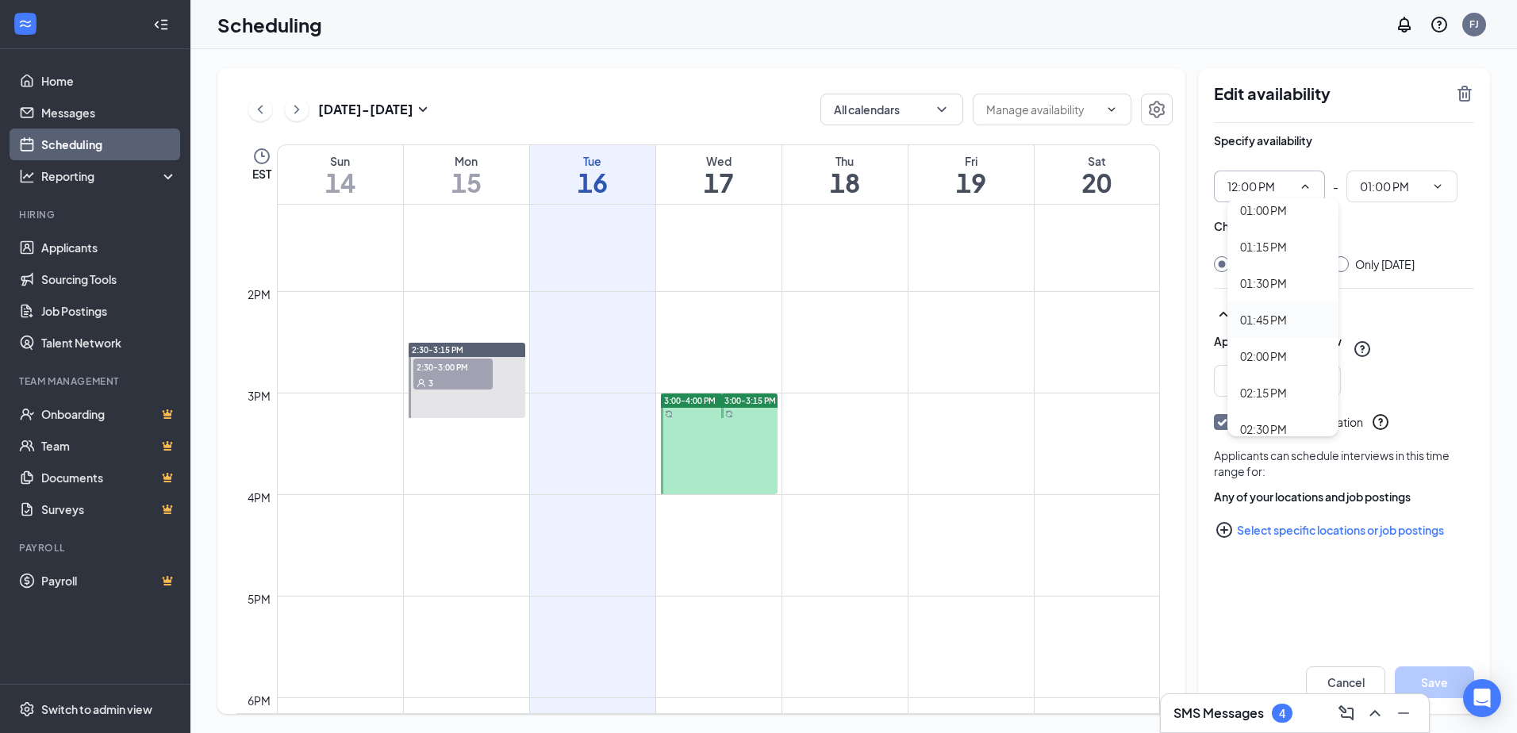
type input "01:45 PM"
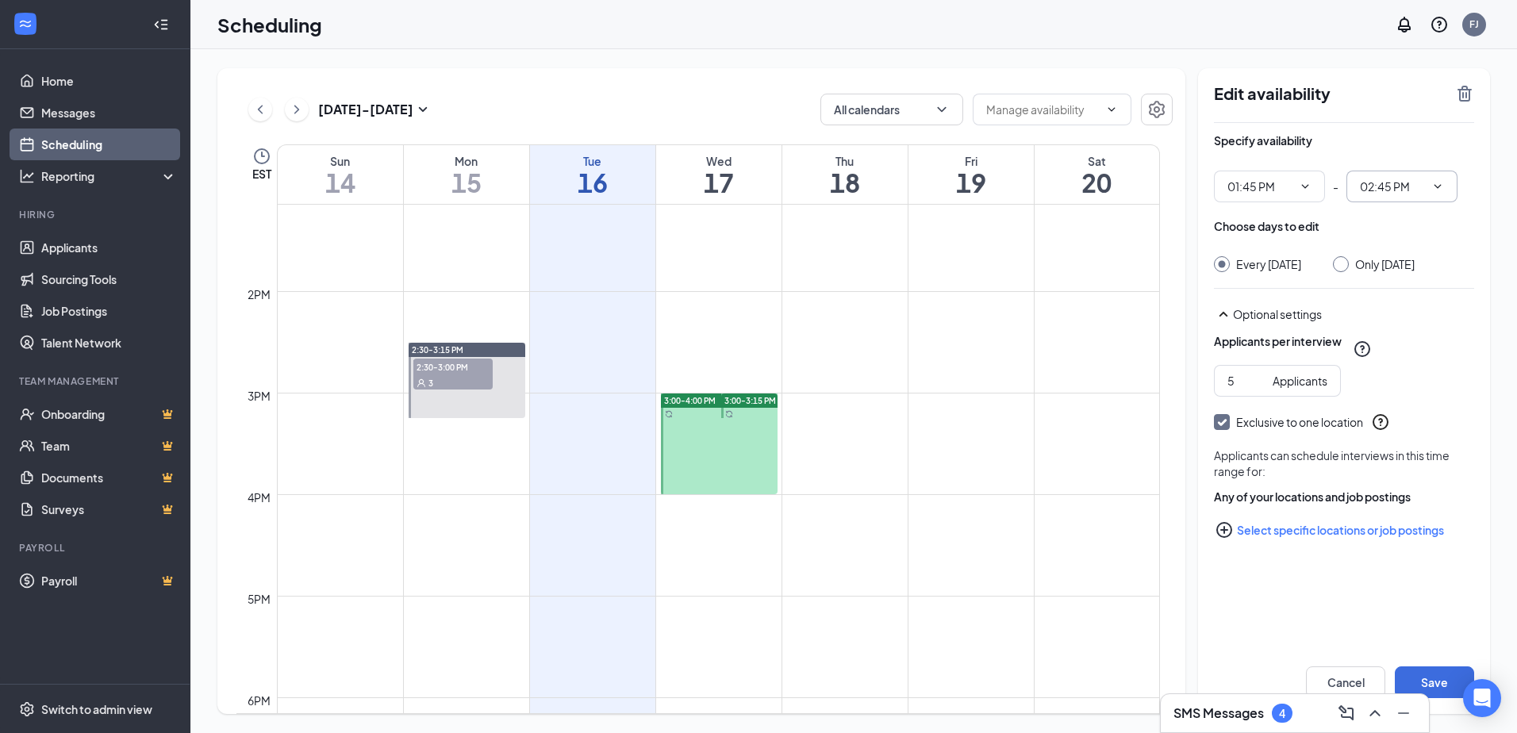
click at [1428, 187] on span at bounding box center [1436, 186] width 16 height 13
click at [1434, 181] on icon "ChevronDown" at bounding box center [1438, 186] width 13 height 13
click at [1416, 190] on input "02:45 PM" at bounding box center [1392, 186] width 65 height 17
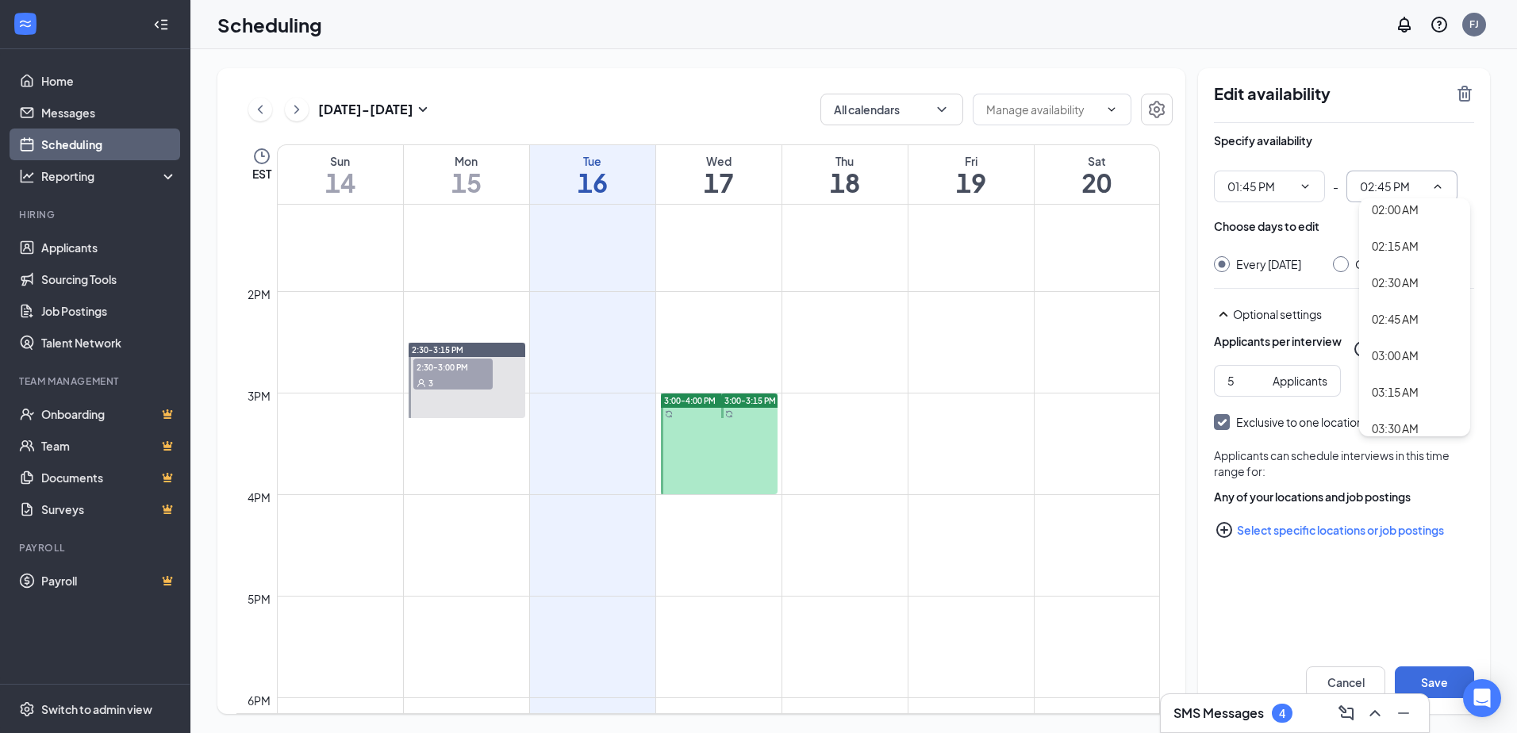
scroll to position [397, 0]
click at [1404, 300] on div "03:30 AM" at bounding box center [1395, 294] width 47 height 17
click at [1433, 680] on button "Save" at bounding box center [1434, 683] width 79 height 32
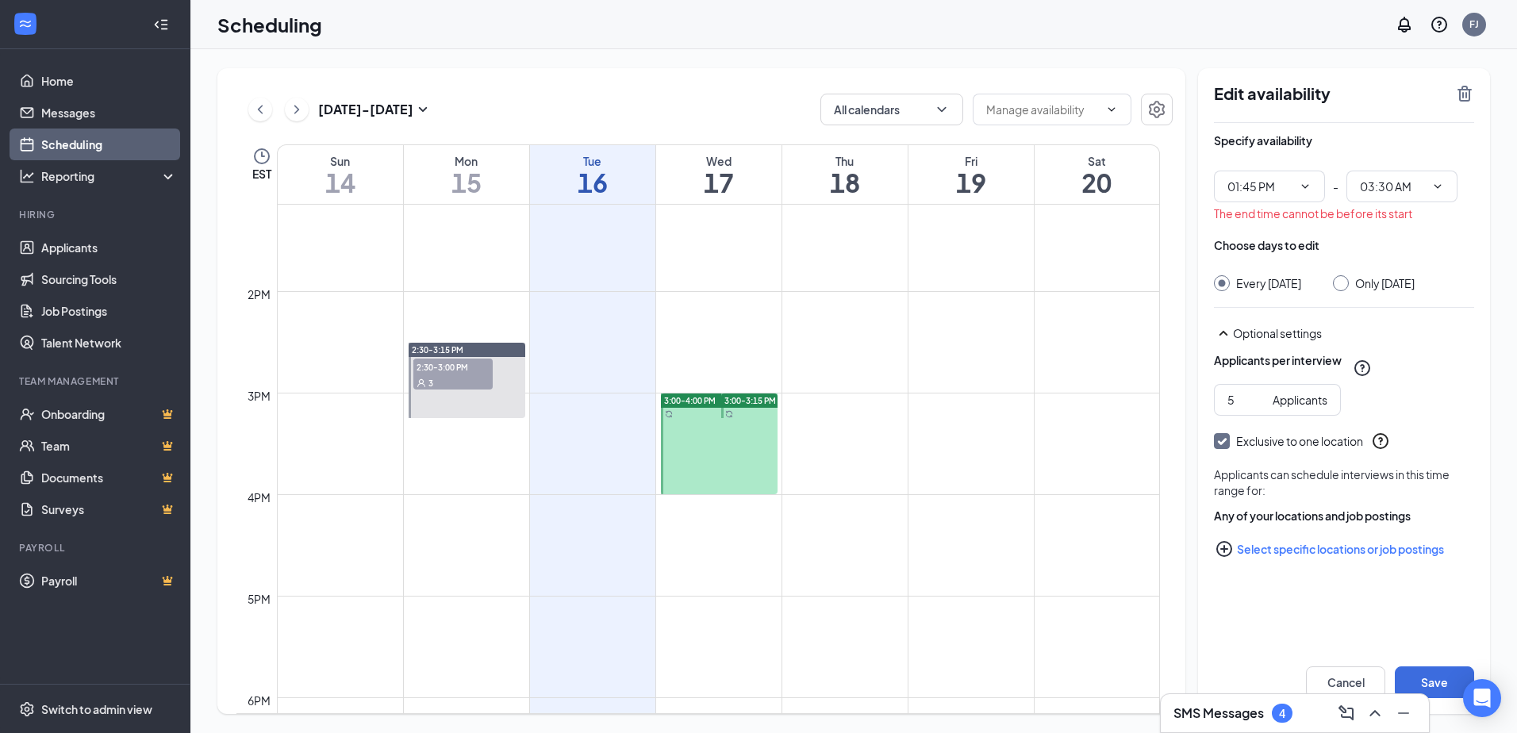
click at [1314, 261] on div "Choose days to edit" at bounding box center [1344, 253] width 260 height 32
click at [1424, 179] on input "03:30 AM" at bounding box center [1392, 186] width 65 height 17
click at [1405, 306] on div "03:30 PM" at bounding box center [1395, 300] width 47 height 17
type input "03:30 PM"
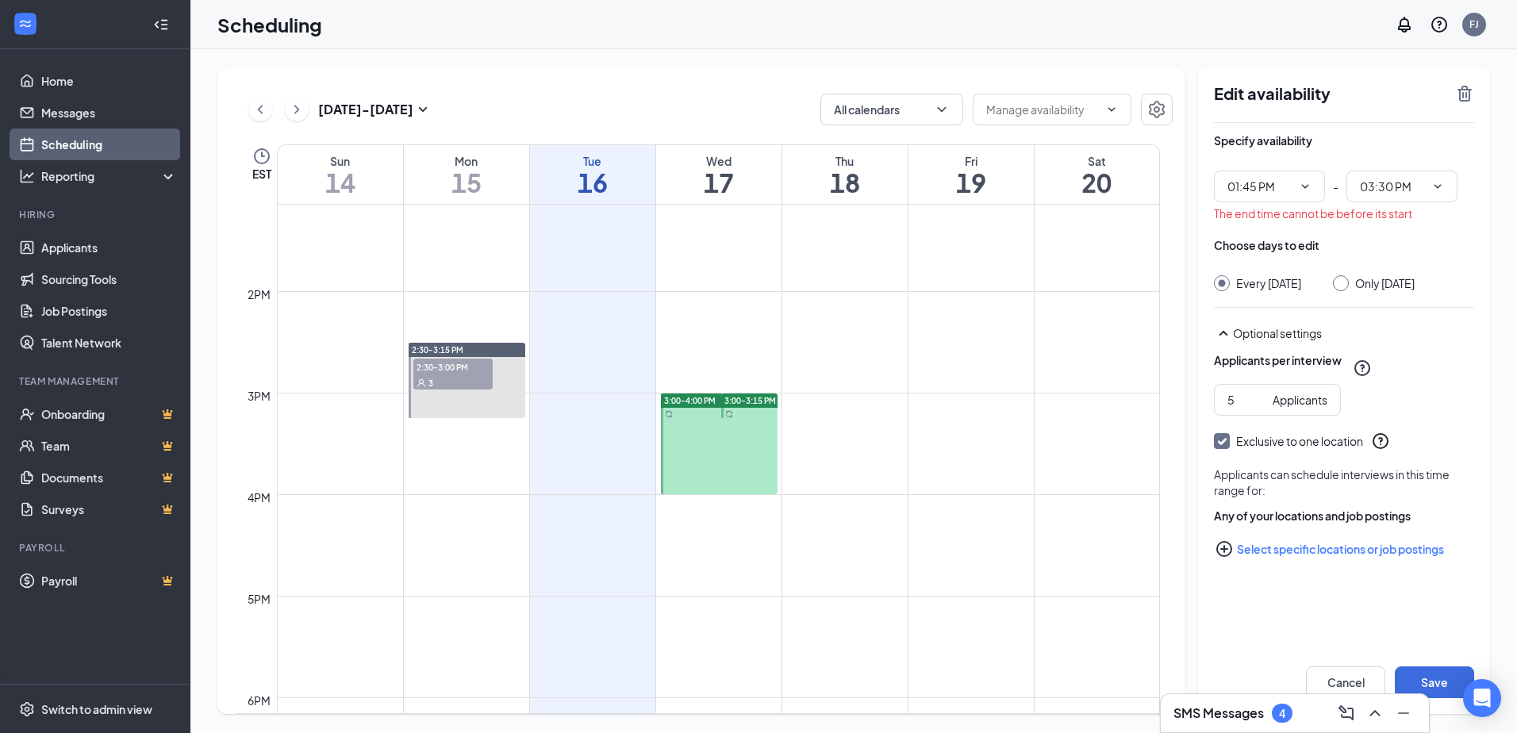
click at [1370, 229] on div "Specify availability 01:45 PM 12:00 AM 12:15 AM 12:30 AM 12:45 AM 01:00 AM 01:1…" at bounding box center [1344, 375] width 260 height 505
click at [1424, 674] on button "Save" at bounding box center [1434, 683] width 79 height 32
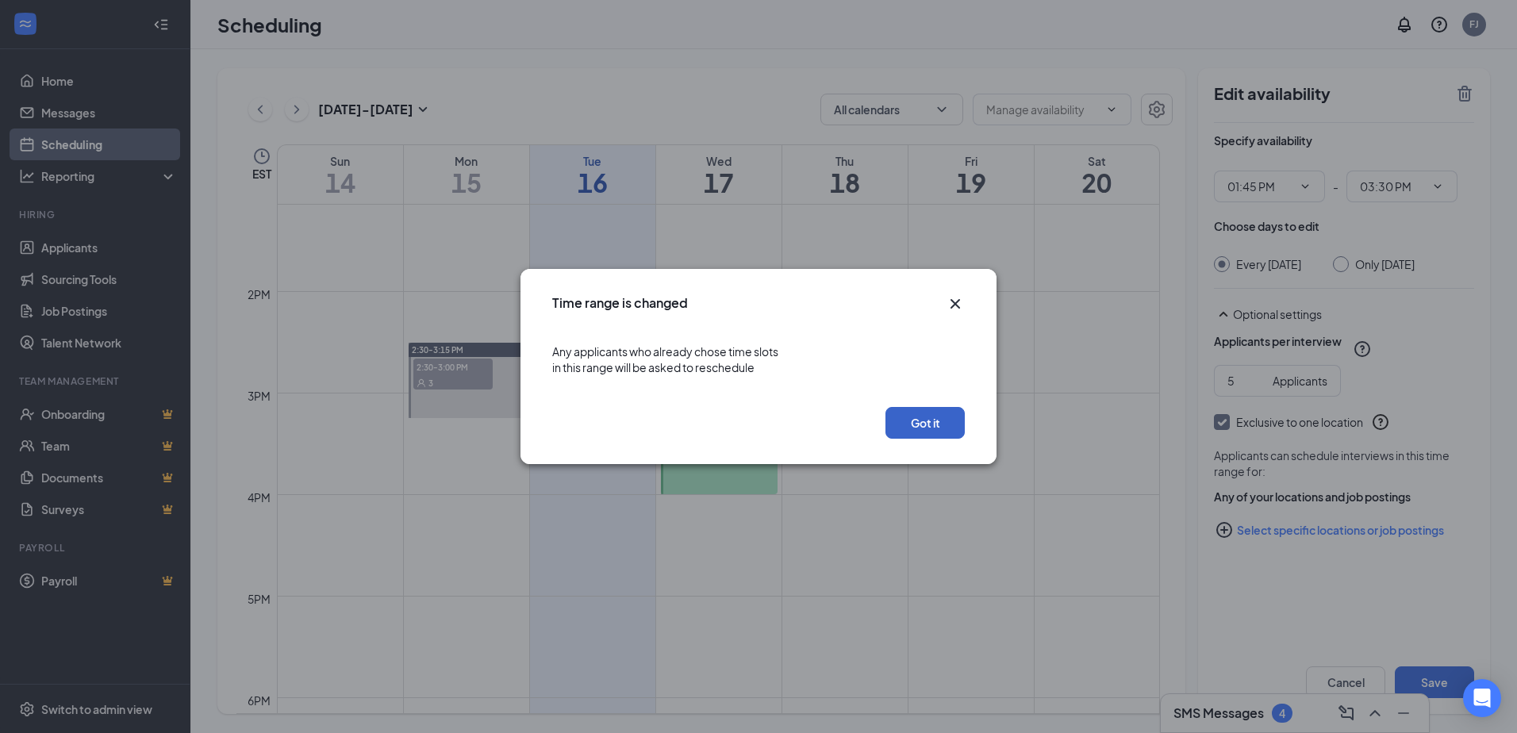
click at [915, 418] on button "Got it" at bounding box center [925, 423] width 79 height 32
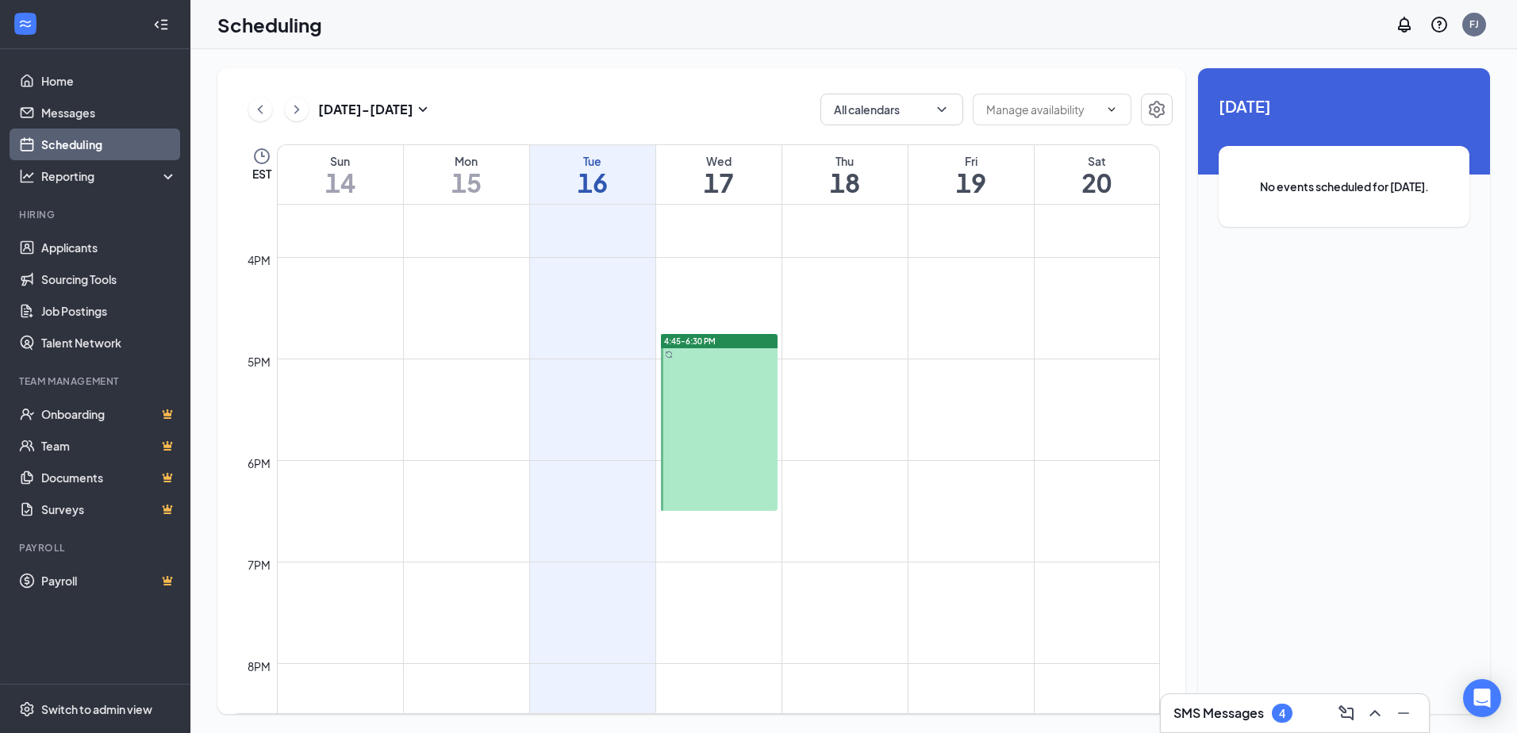
scroll to position [1574, 0]
click at [723, 415] on div at bounding box center [719, 421] width 117 height 177
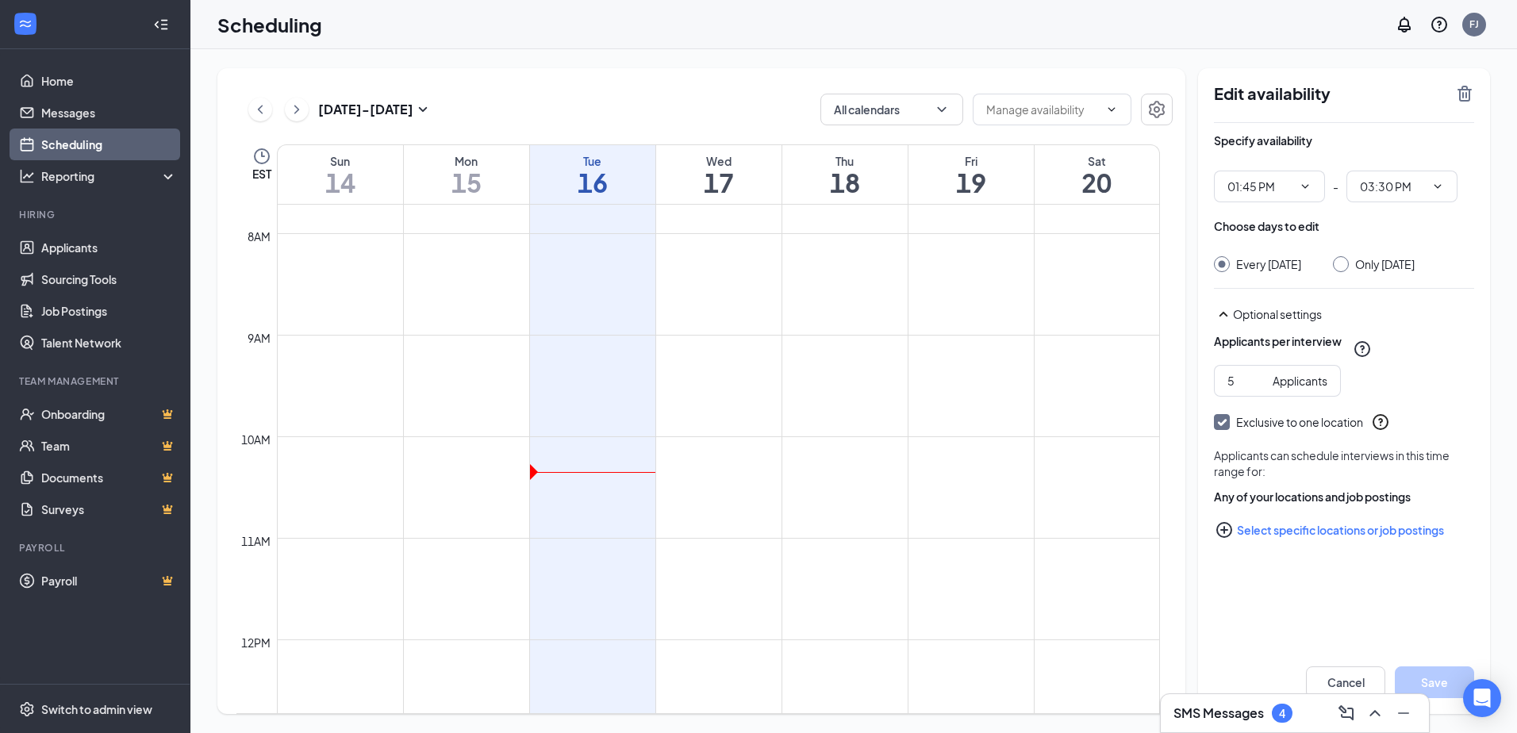
scroll to position [780, 0]
